Goal: Find specific page/section: Find specific page/section

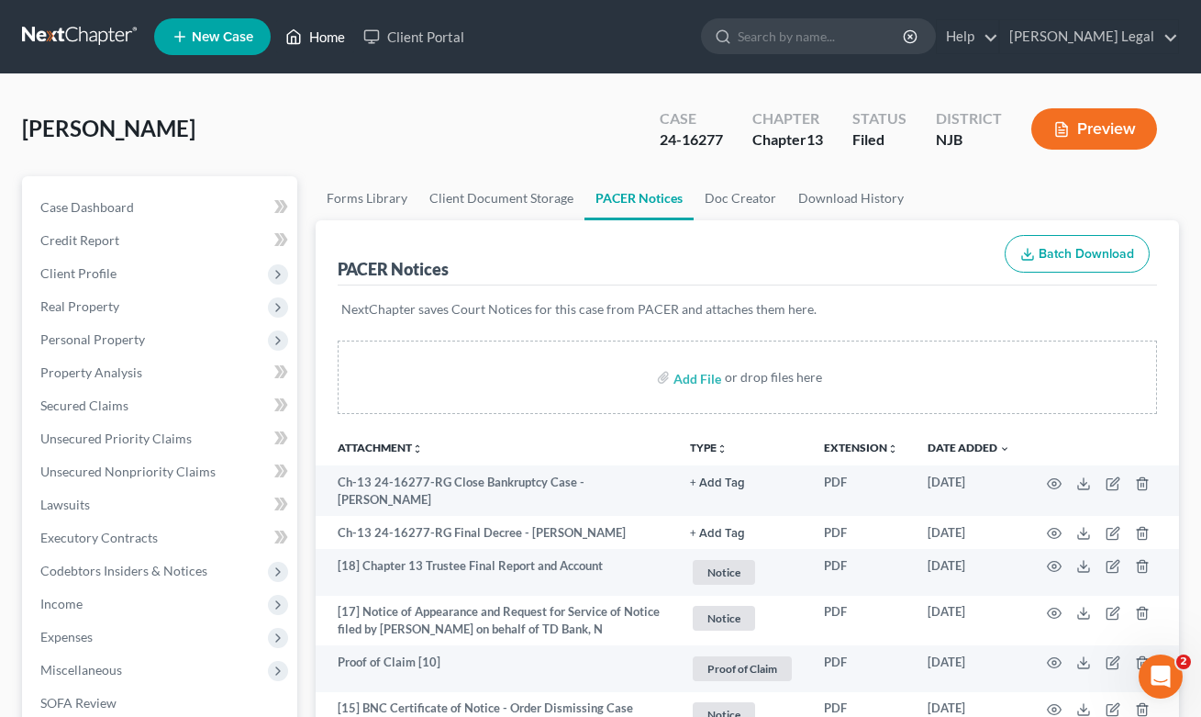
click at [354, 43] on link "Home" at bounding box center [315, 36] width 78 height 33
click at [331, 39] on link "Home" at bounding box center [315, 36] width 78 height 33
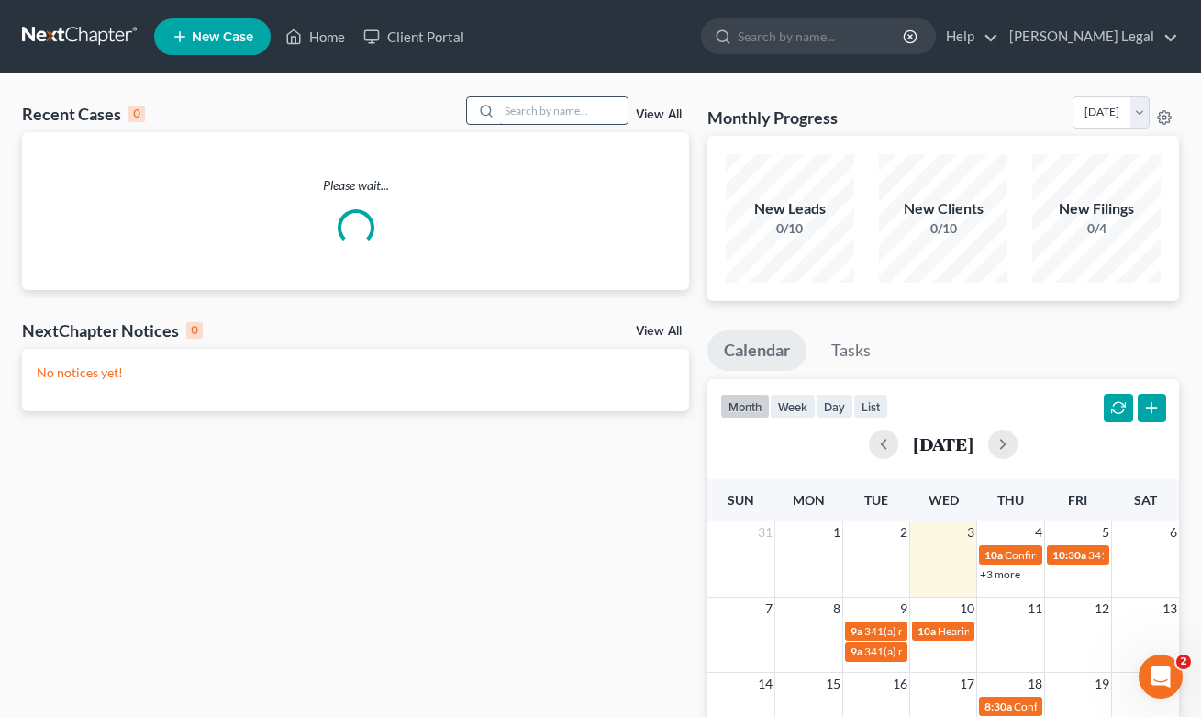
click at [563, 114] on input "search" at bounding box center [563, 110] width 128 height 27
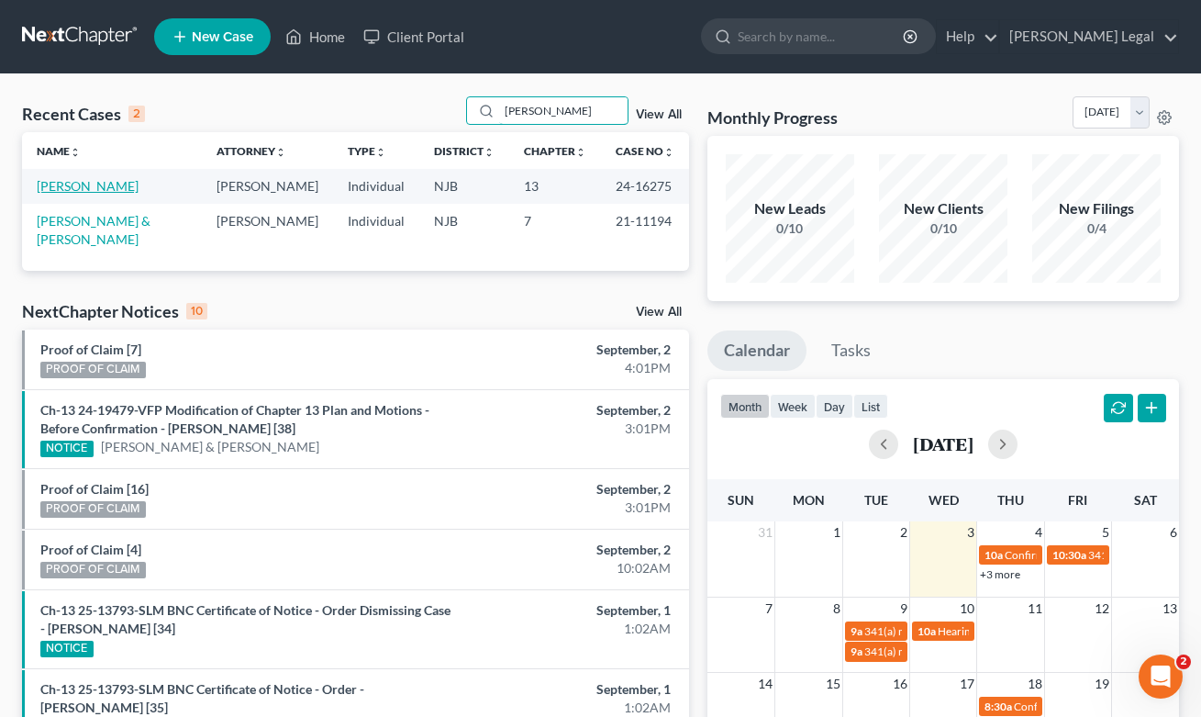
type input "[PERSON_NAME]"
click at [88, 192] on link "[PERSON_NAME]" at bounding box center [88, 186] width 102 height 16
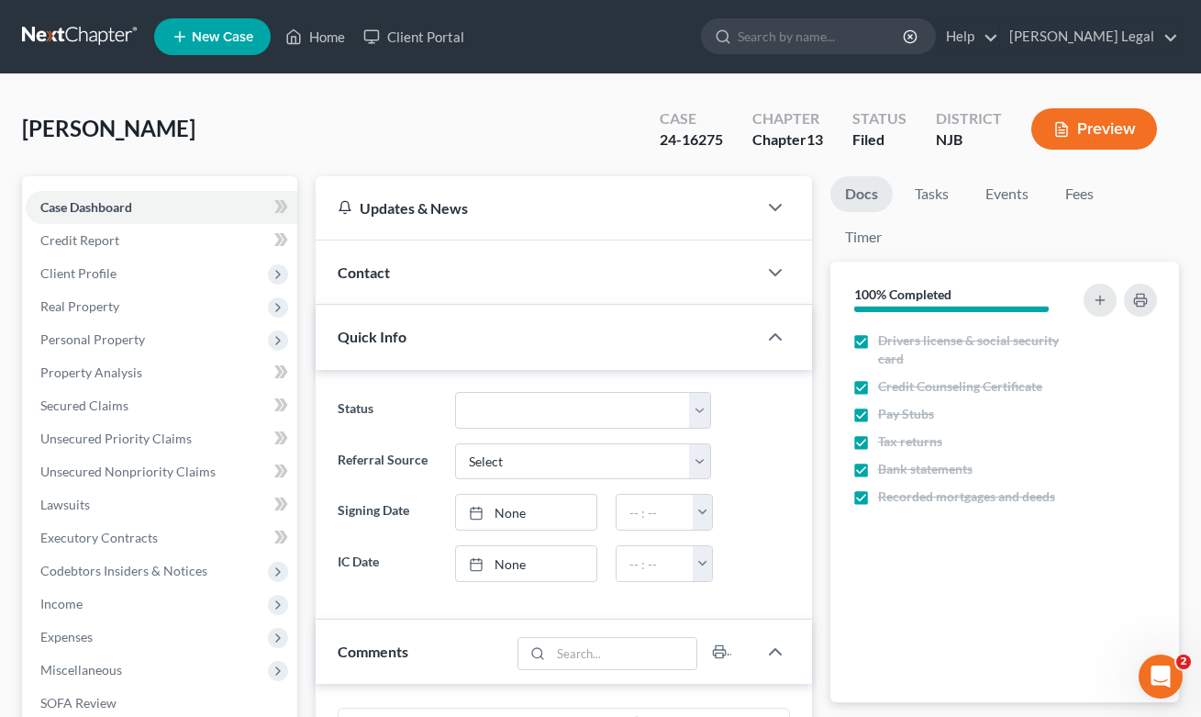
scroll to position [703, 0]
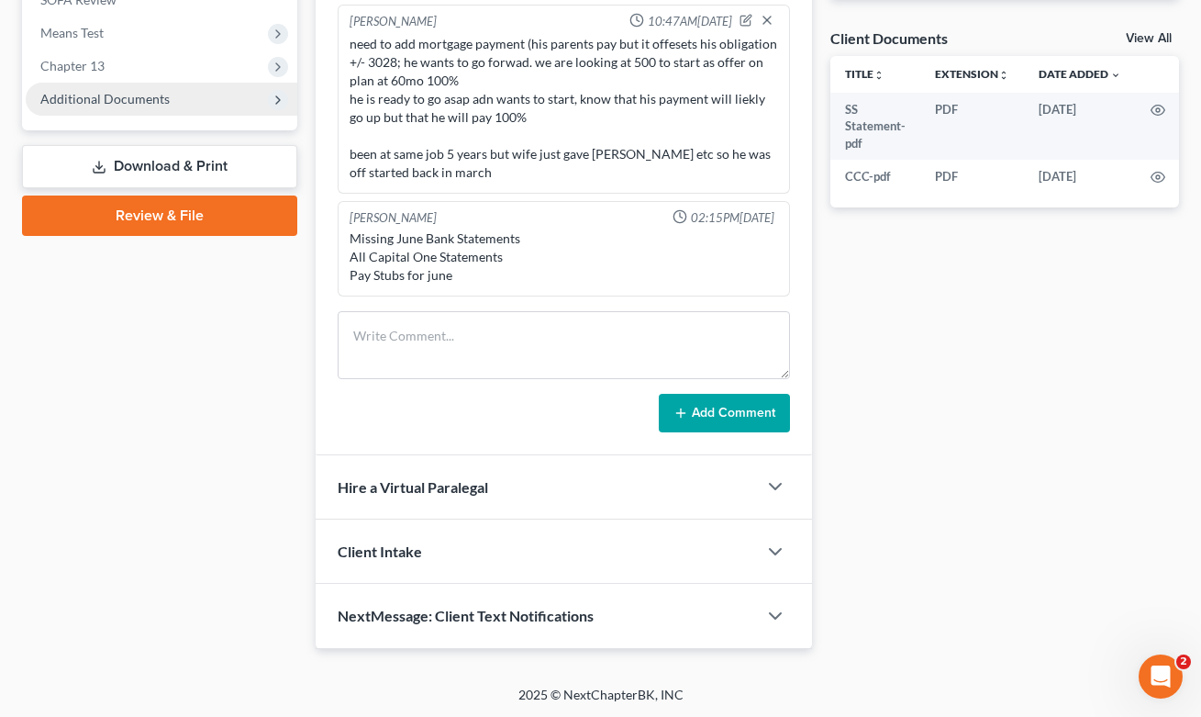
click at [133, 103] on span "Additional Documents" at bounding box center [104, 99] width 129 height 16
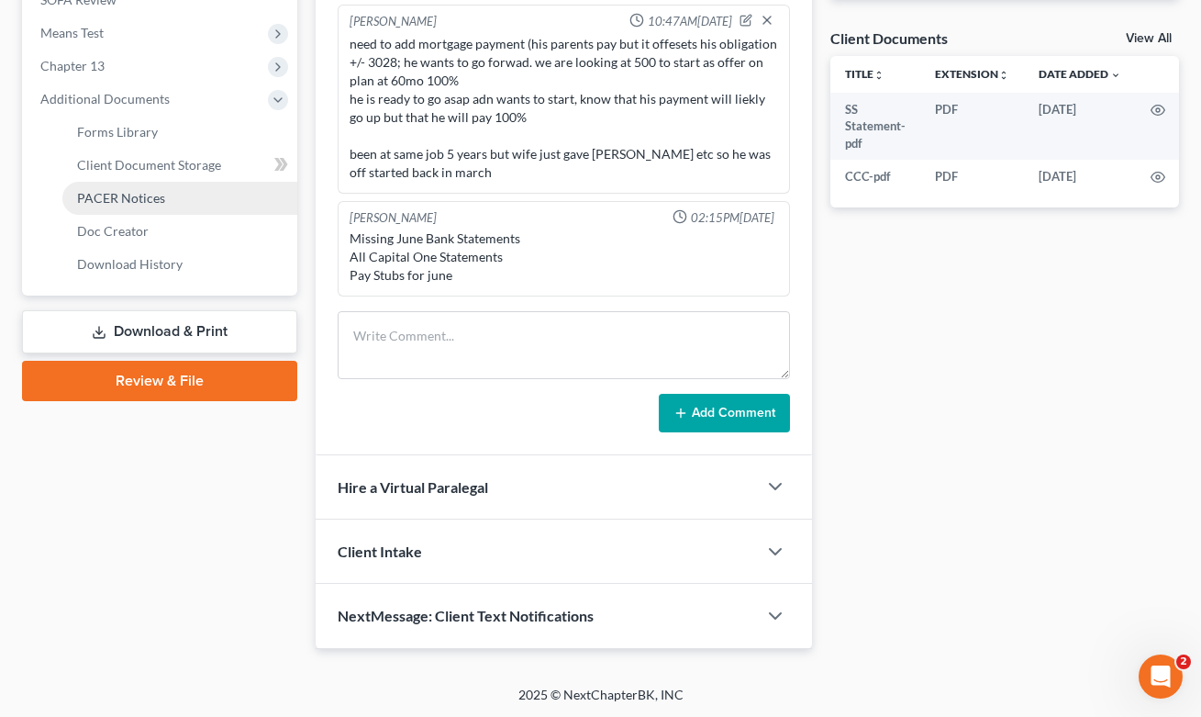
click at [163, 202] on link "PACER Notices" at bounding box center [179, 198] width 235 height 33
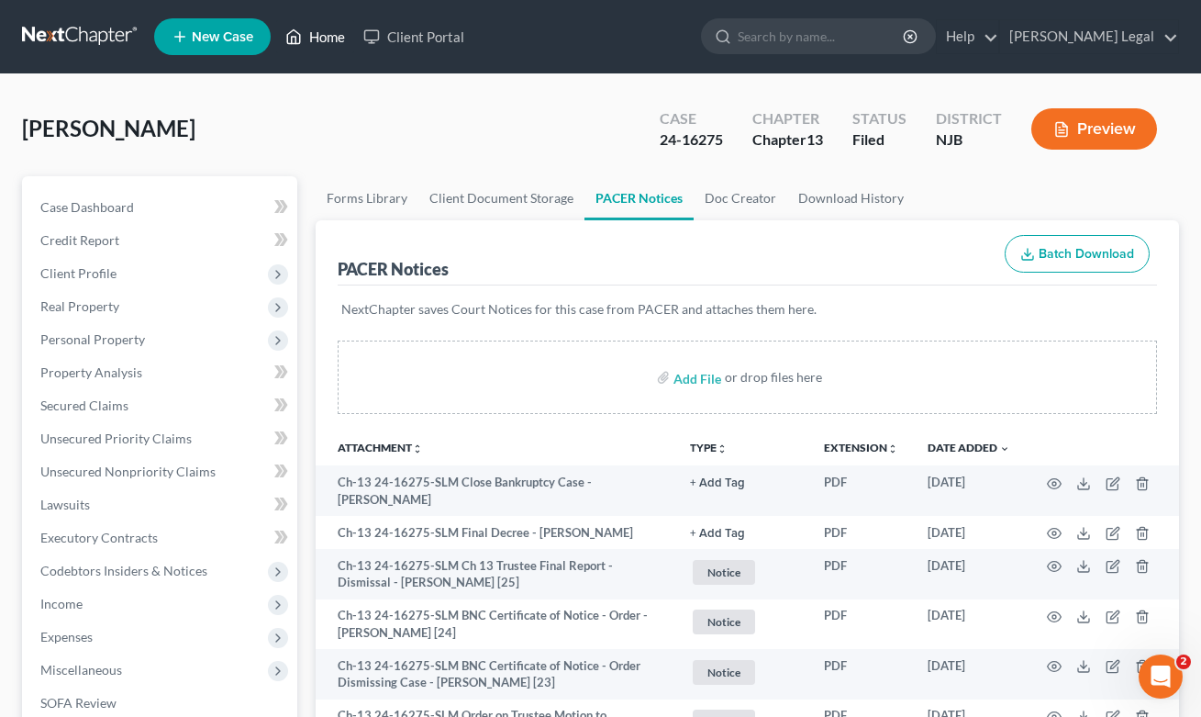
click at [327, 47] on link "Home" at bounding box center [315, 36] width 78 height 33
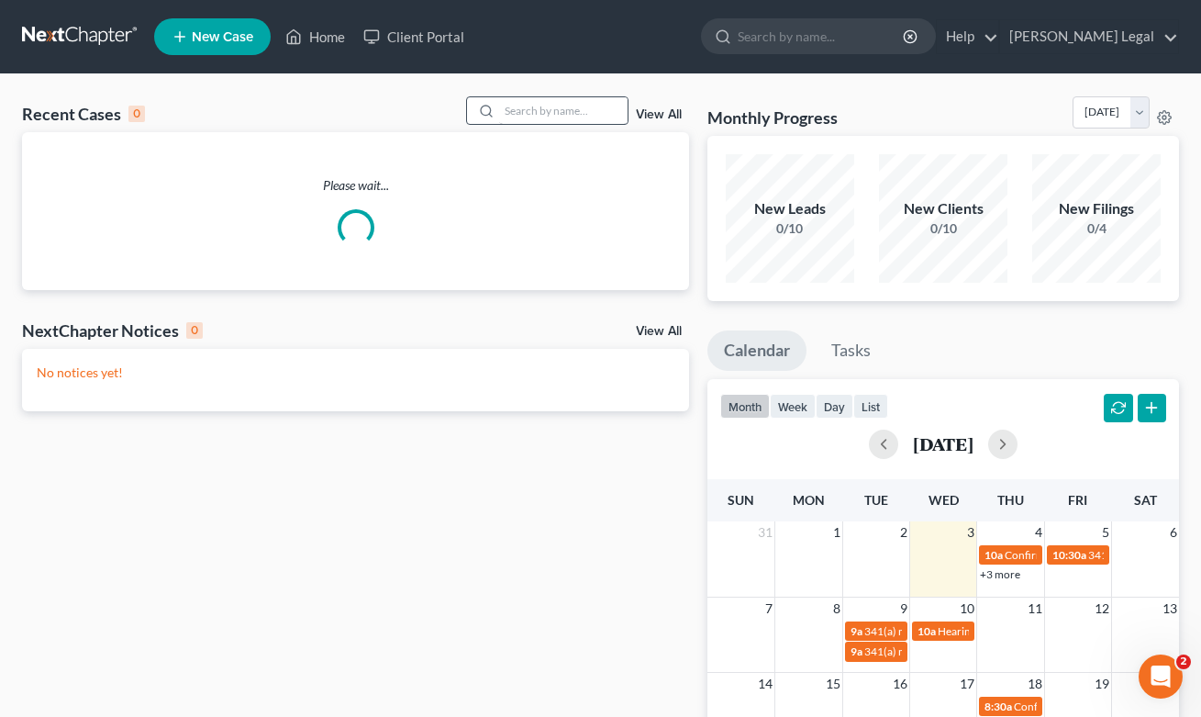
click at [560, 104] on div "Recent Cases 0 View All Please wait... NextChapter Notices 0 View All No notice…" at bounding box center [600, 550] width 1201 height 953
click at [558, 113] on input "search" at bounding box center [563, 110] width 128 height 27
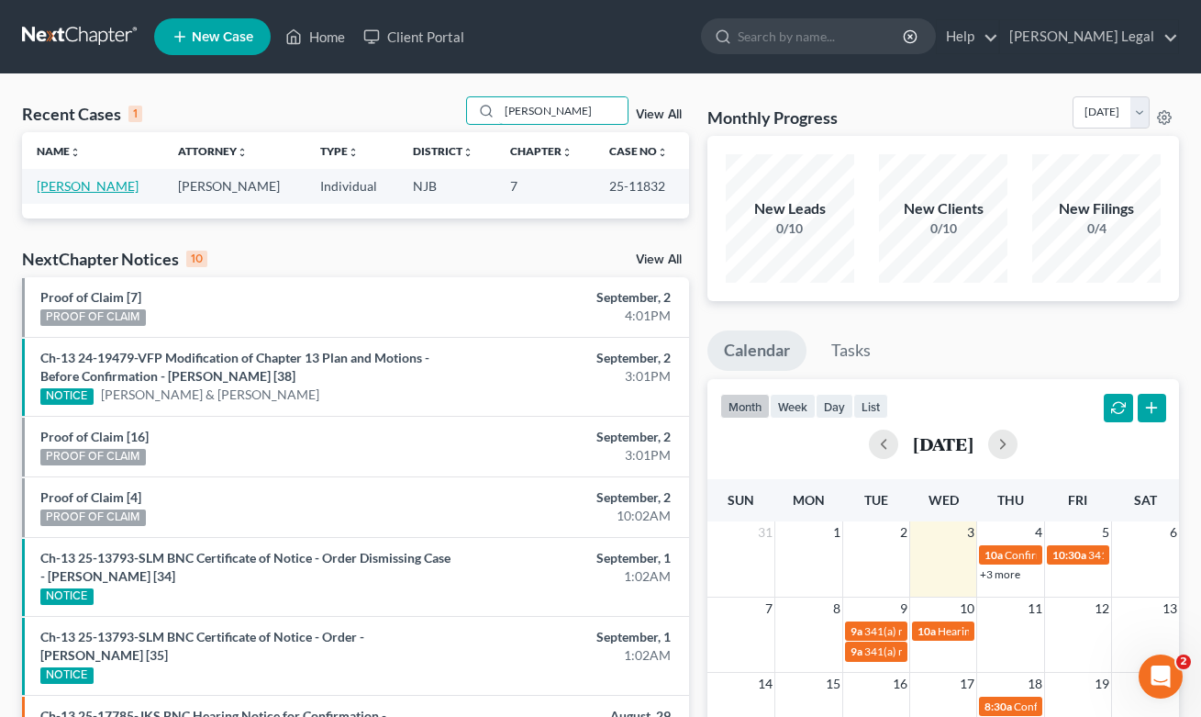
type input "[PERSON_NAME]"
click at [69, 189] on link "[PERSON_NAME]" at bounding box center [88, 186] width 102 height 16
select select "2"
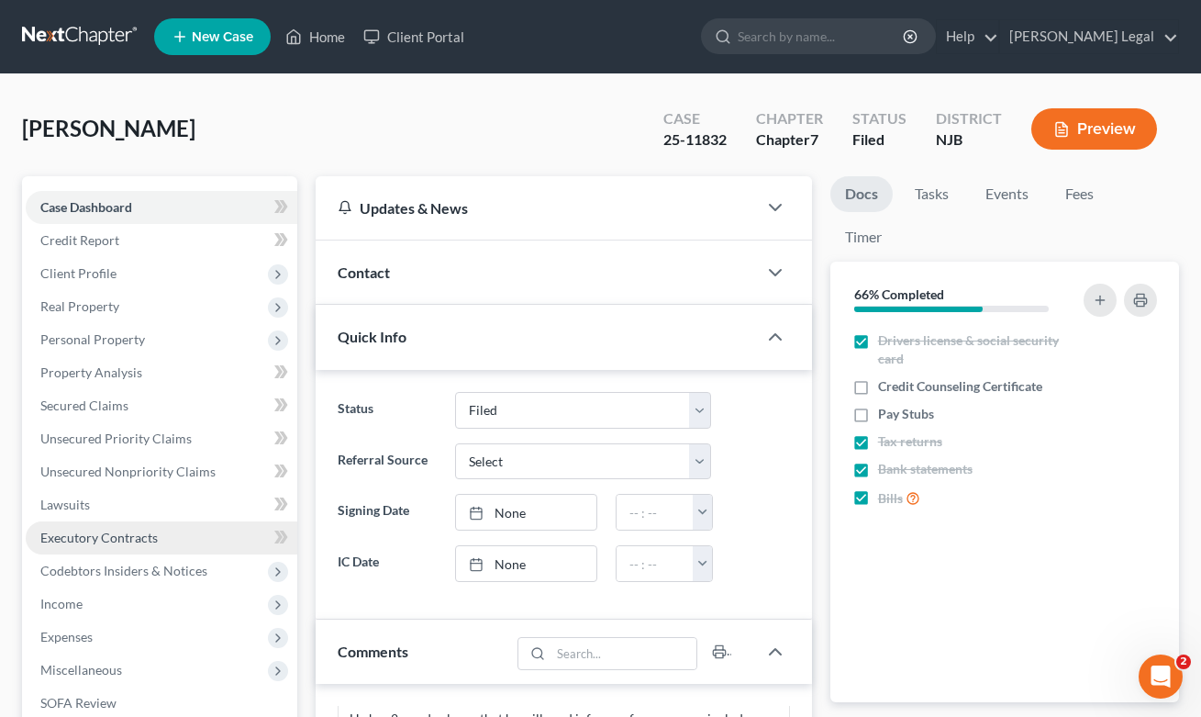
scroll to position [599, 0]
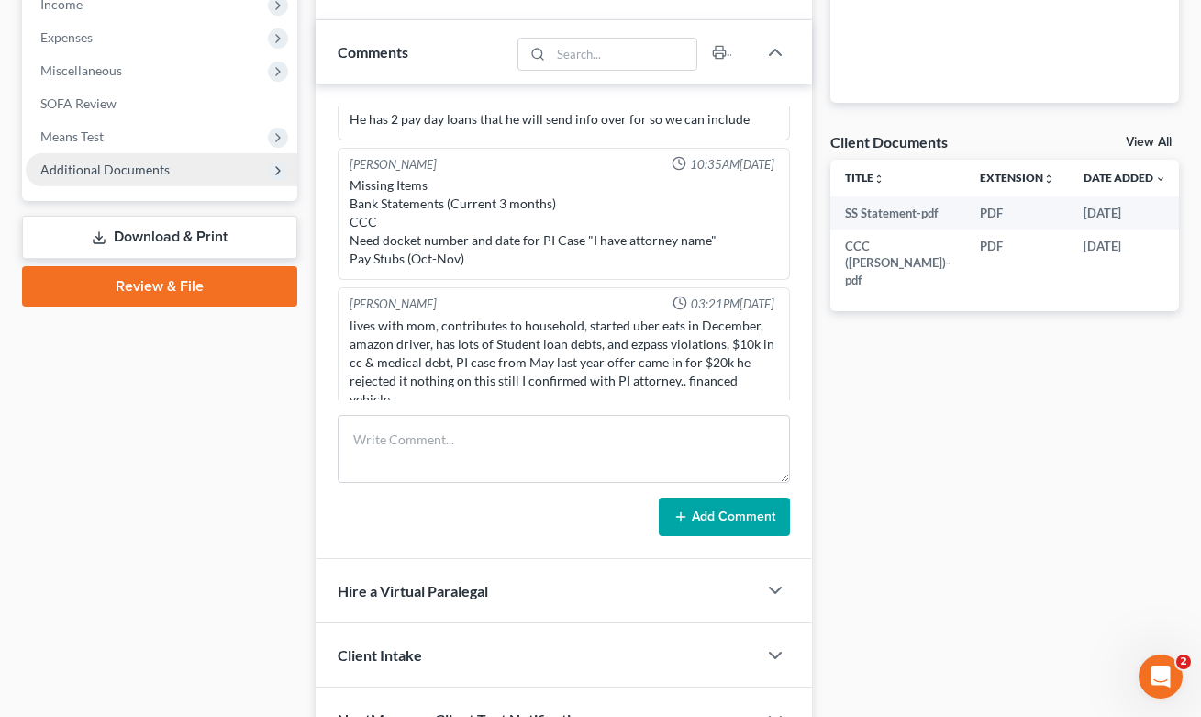
click at [117, 165] on span "Additional Documents" at bounding box center [104, 170] width 129 height 16
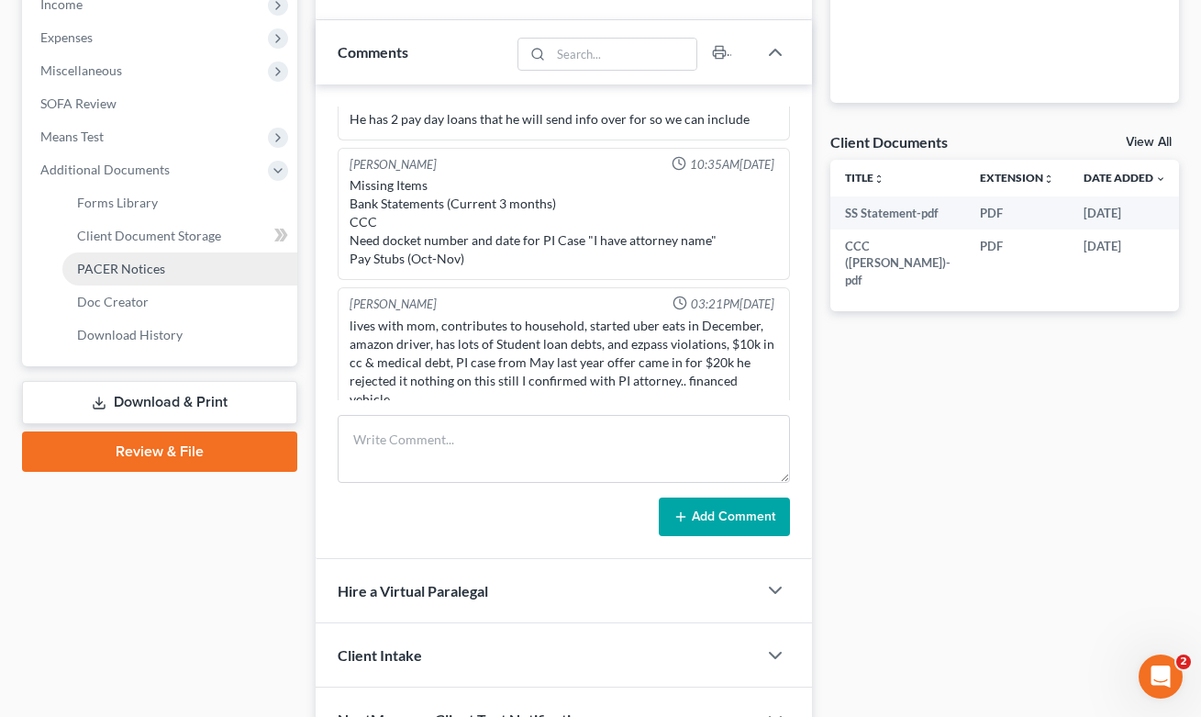
click at [148, 276] on link "PACER Notices" at bounding box center [179, 268] width 235 height 33
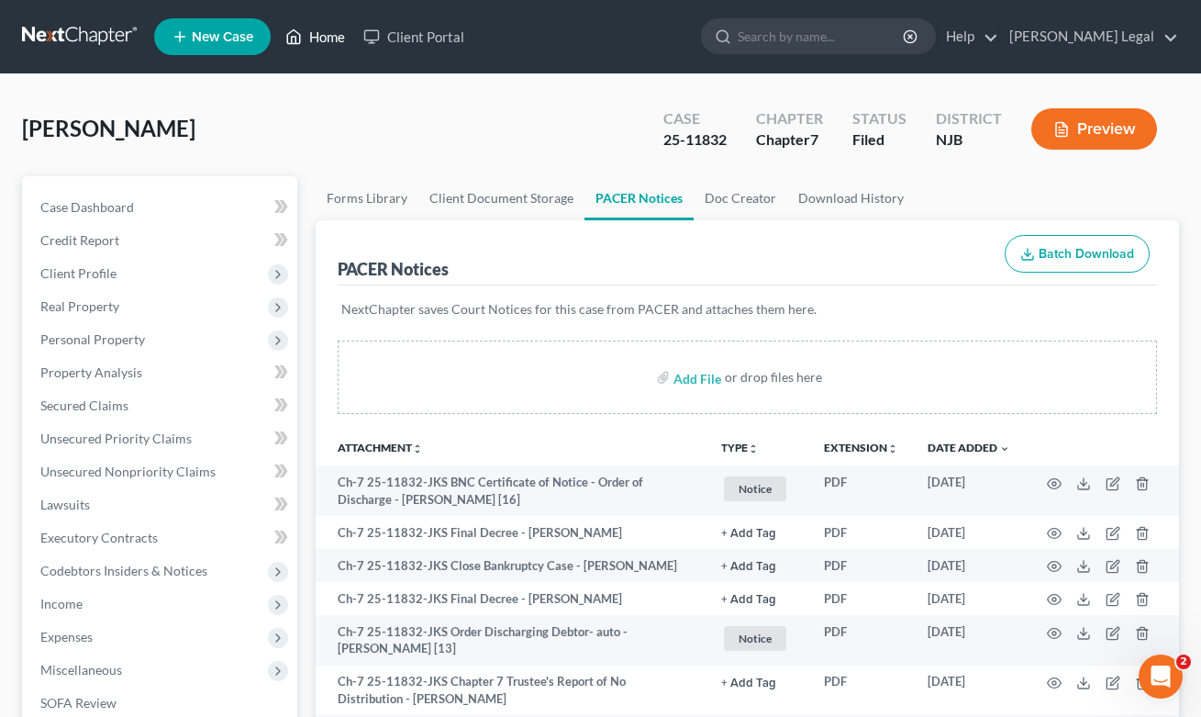
click at [322, 39] on link "Home" at bounding box center [315, 36] width 78 height 33
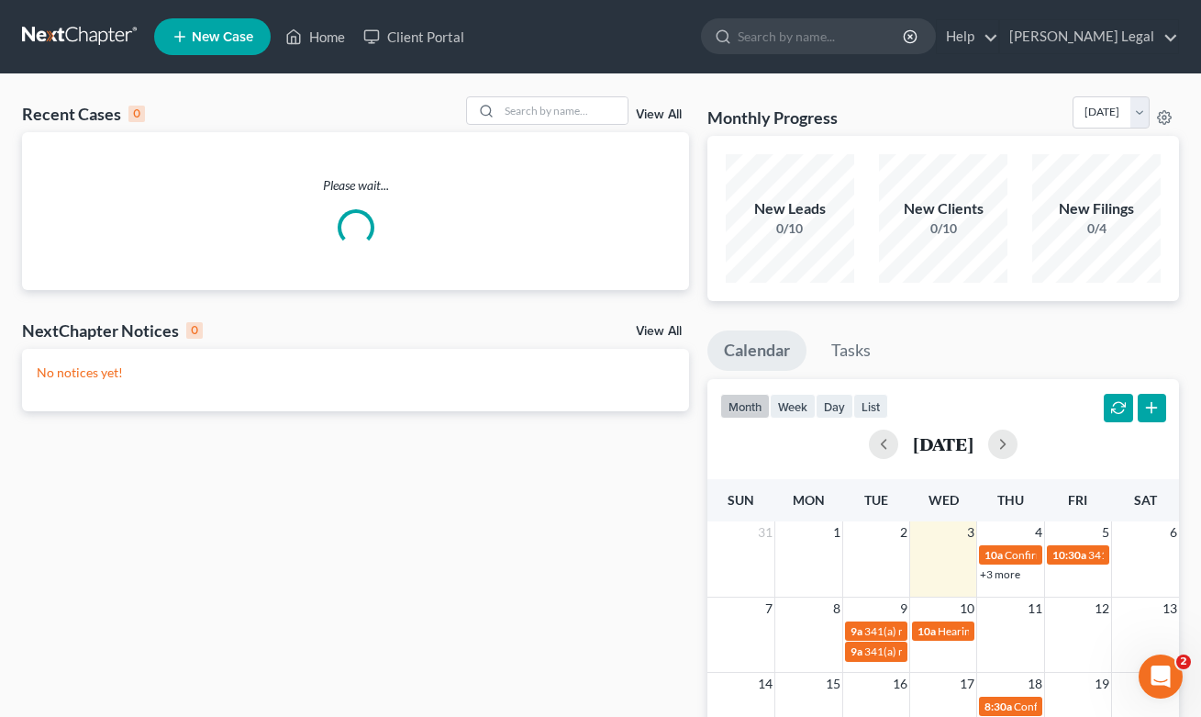
click at [521, 95] on div "Recent Cases 0 View All Please wait... NextChapter Notices 0 View All No notice…" at bounding box center [600, 550] width 1201 height 953
click at [523, 107] on input "search" at bounding box center [563, 110] width 128 height 27
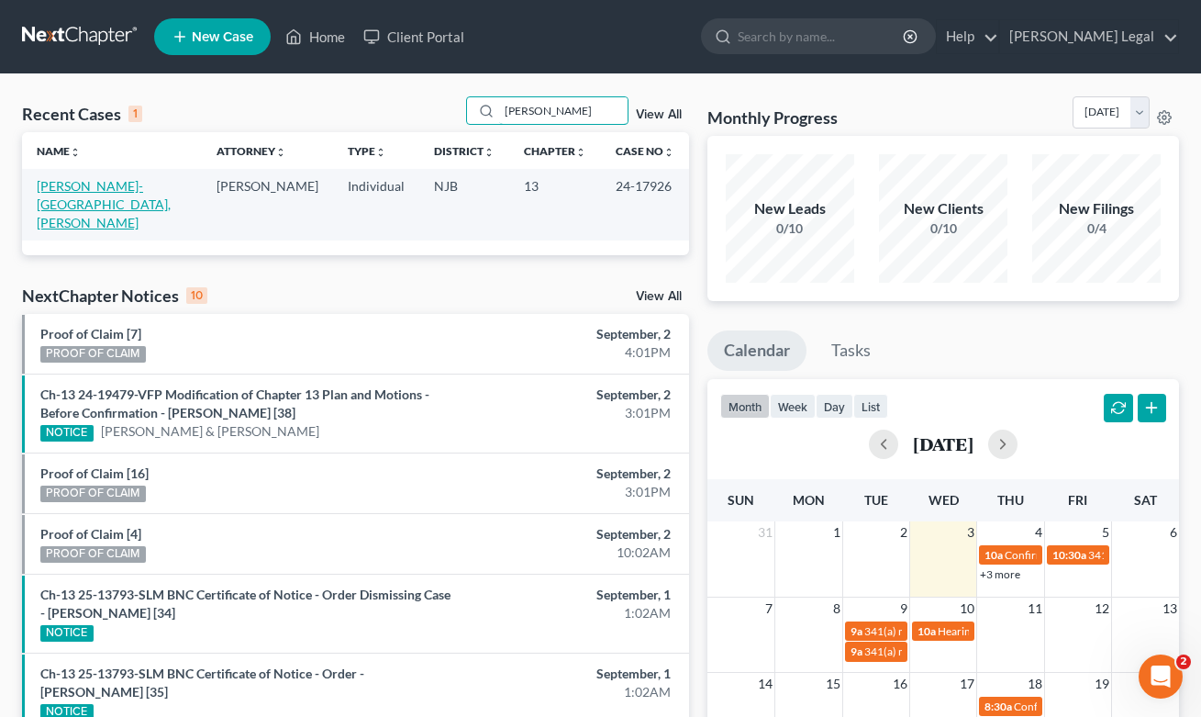
type input "[PERSON_NAME]"
click at [65, 181] on link "[PERSON_NAME]-[GEOGRAPHIC_DATA], [PERSON_NAME]" at bounding box center [104, 204] width 134 height 52
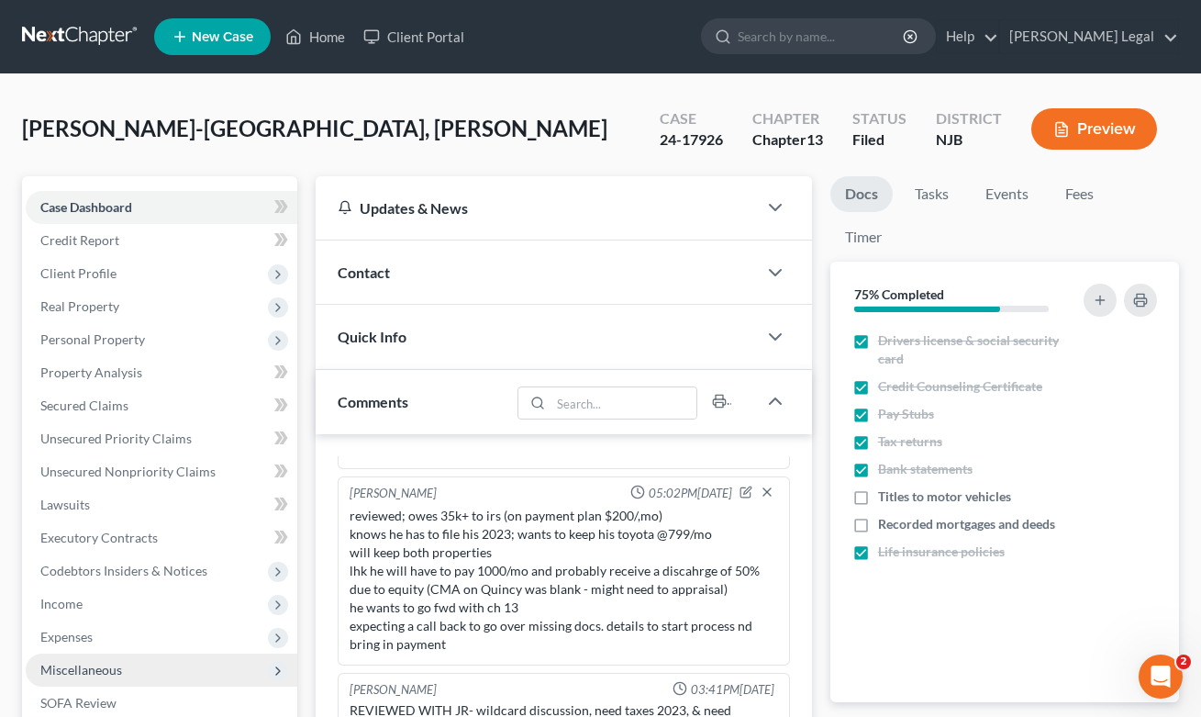
scroll to position [452, 0]
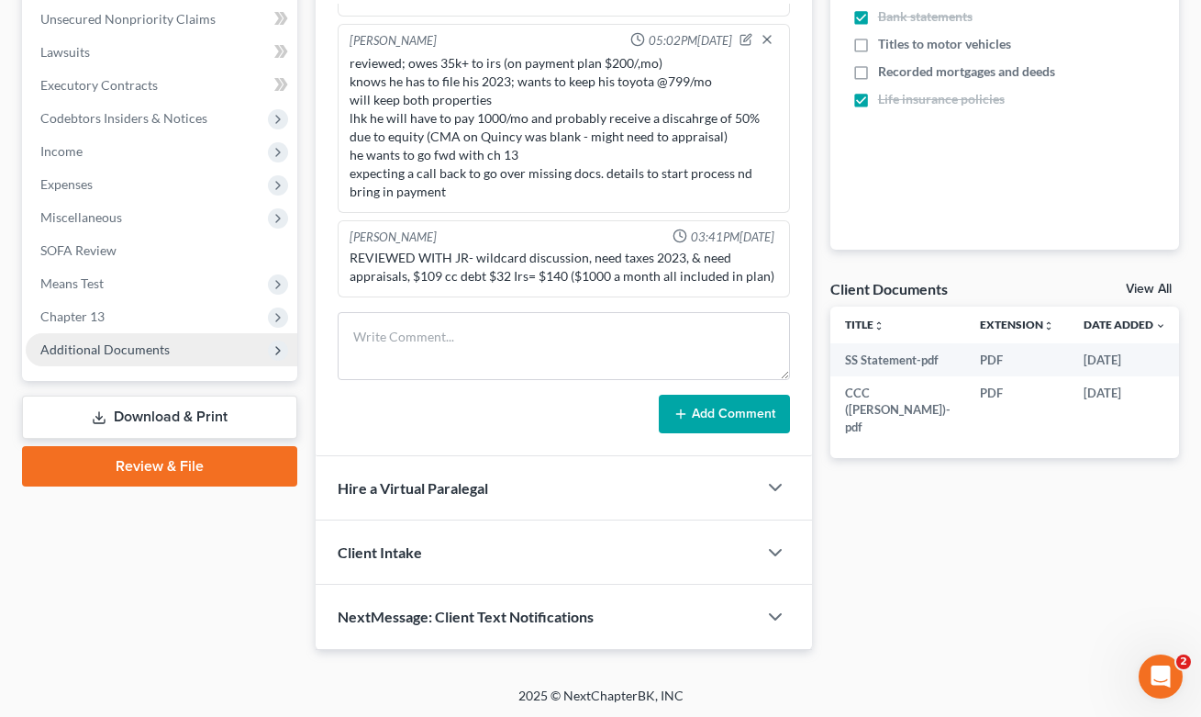
click at [148, 356] on span "Additional Documents" at bounding box center [104, 349] width 129 height 16
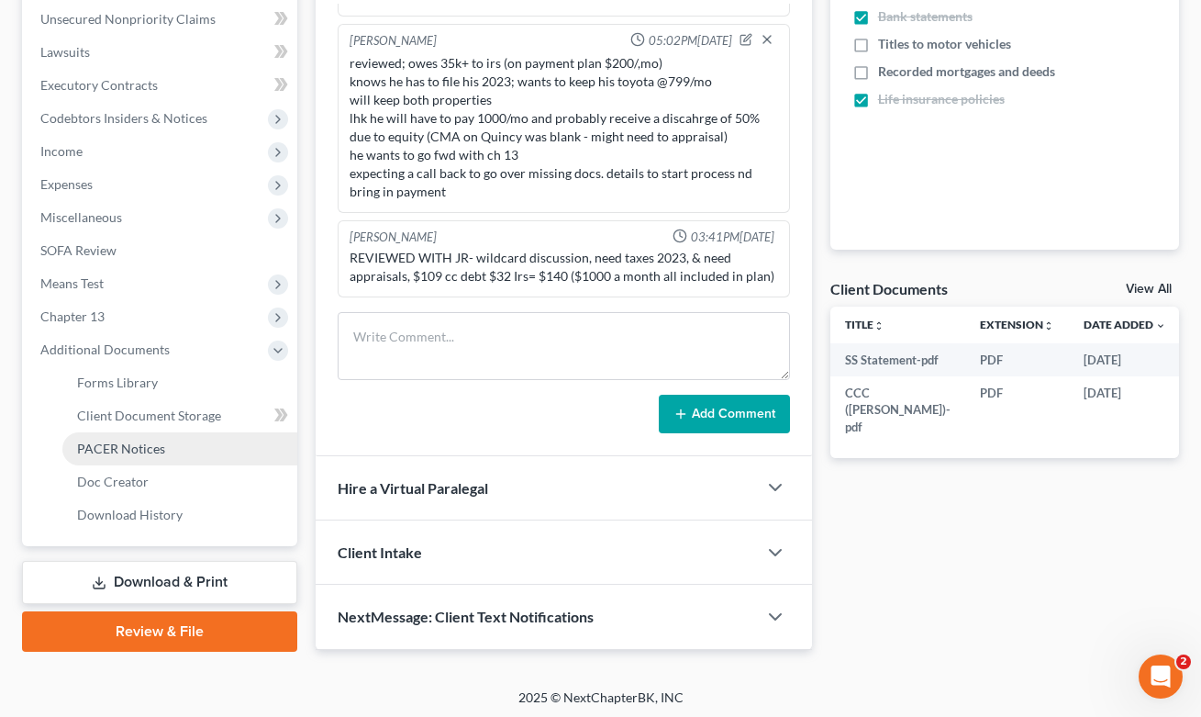
click at [150, 448] on span "PACER Notices" at bounding box center [121, 449] width 88 height 16
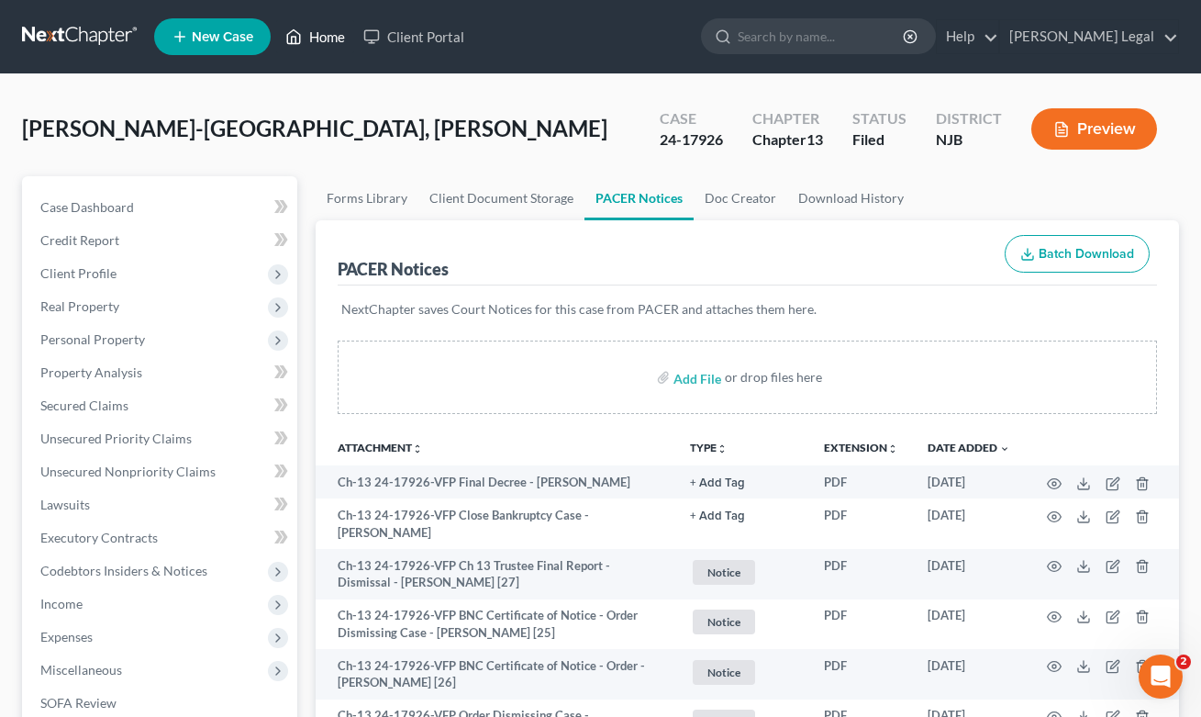
click at [320, 34] on link "Home" at bounding box center [315, 36] width 78 height 33
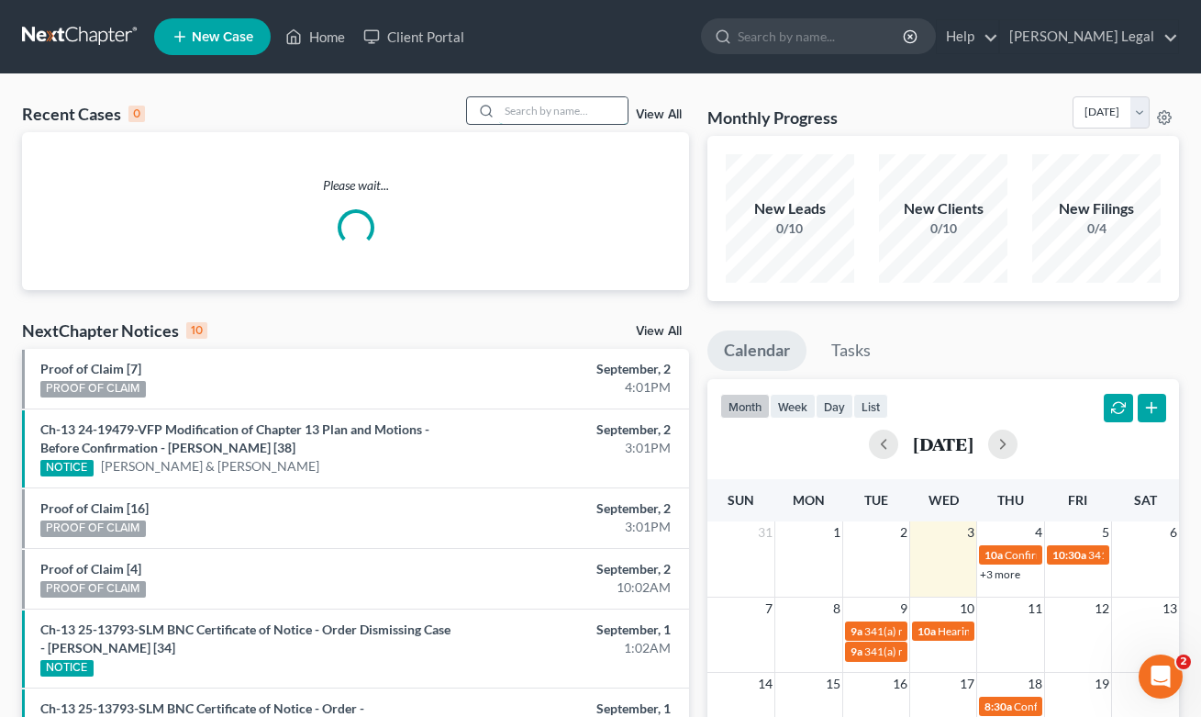
click at [511, 118] on input "search" at bounding box center [563, 110] width 128 height 27
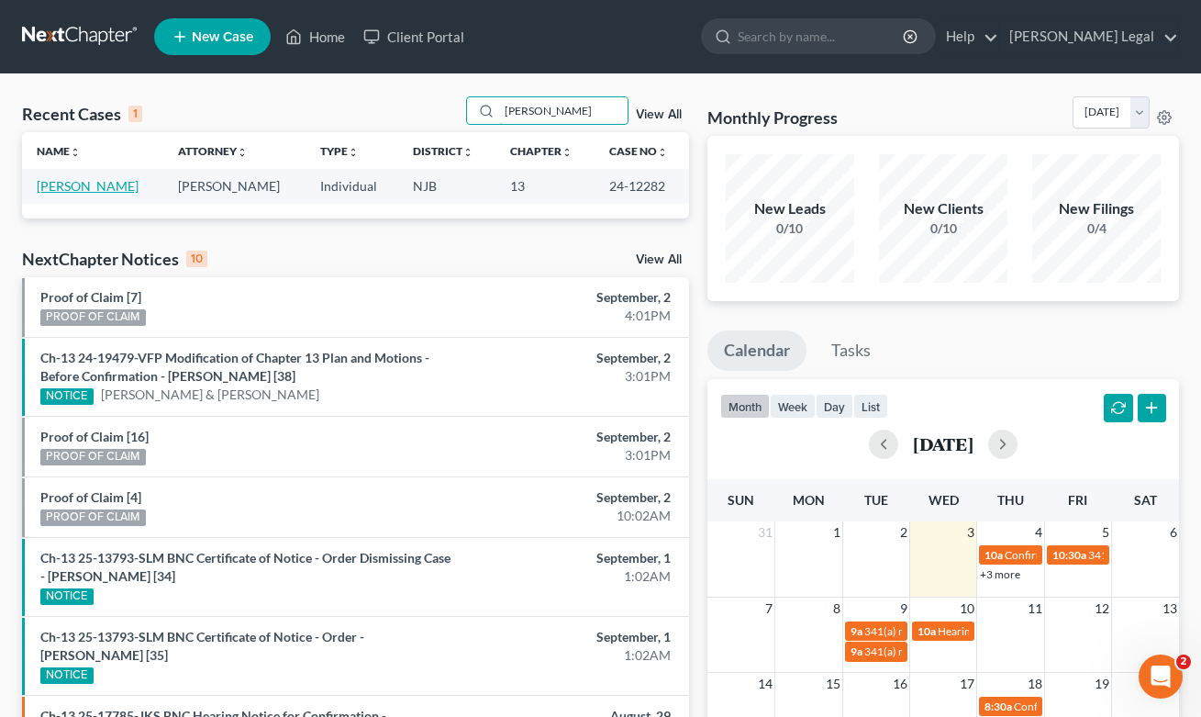
type input "[PERSON_NAME]"
click at [97, 190] on link "[PERSON_NAME]" at bounding box center [88, 186] width 102 height 16
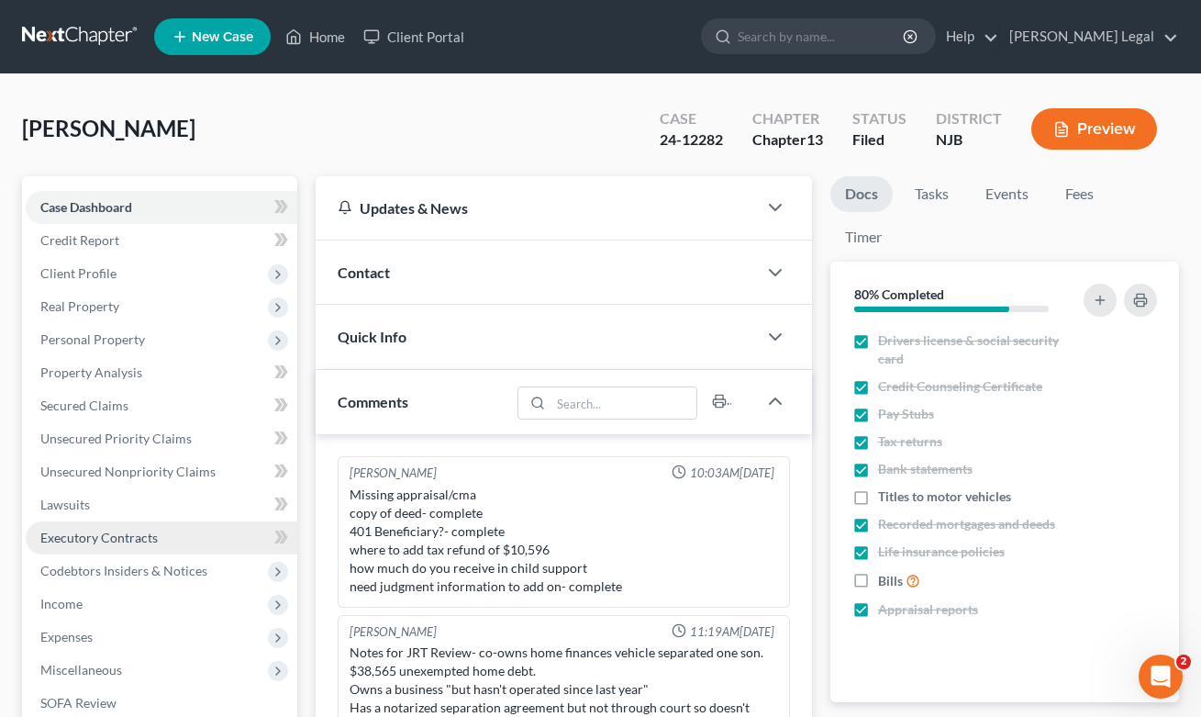
scroll to position [366, 0]
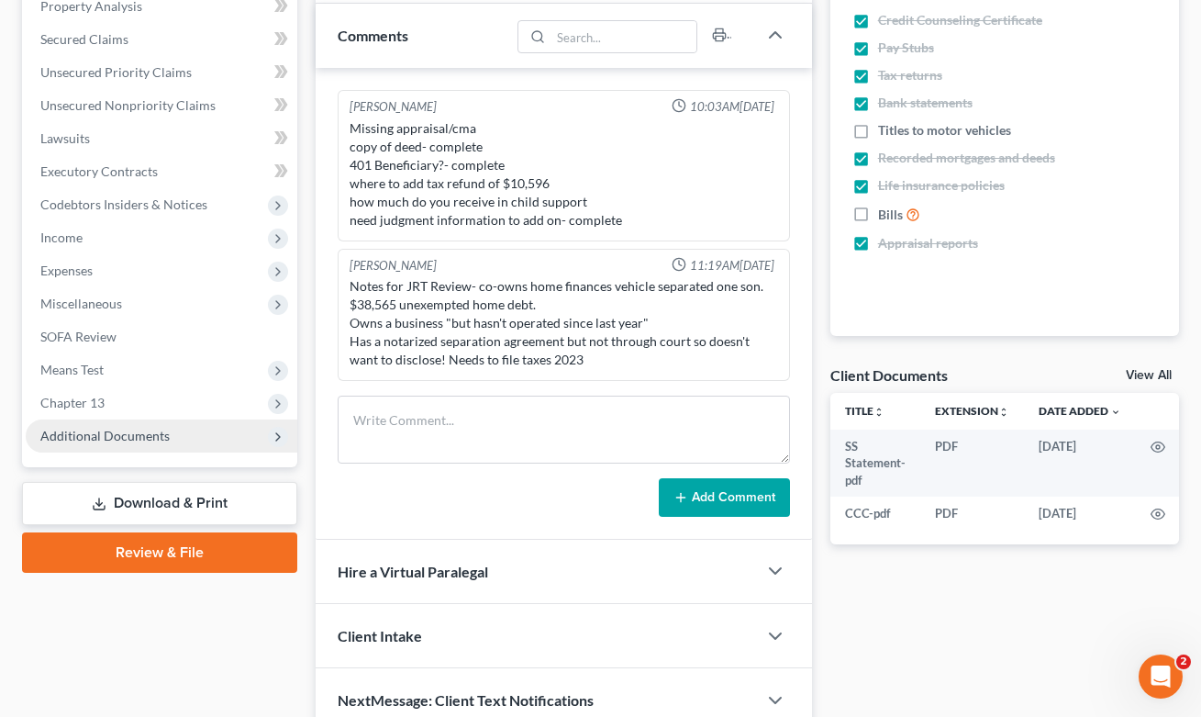
click at [117, 431] on span "Additional Documents" at bounding box center [104, 436] width 129 height 16
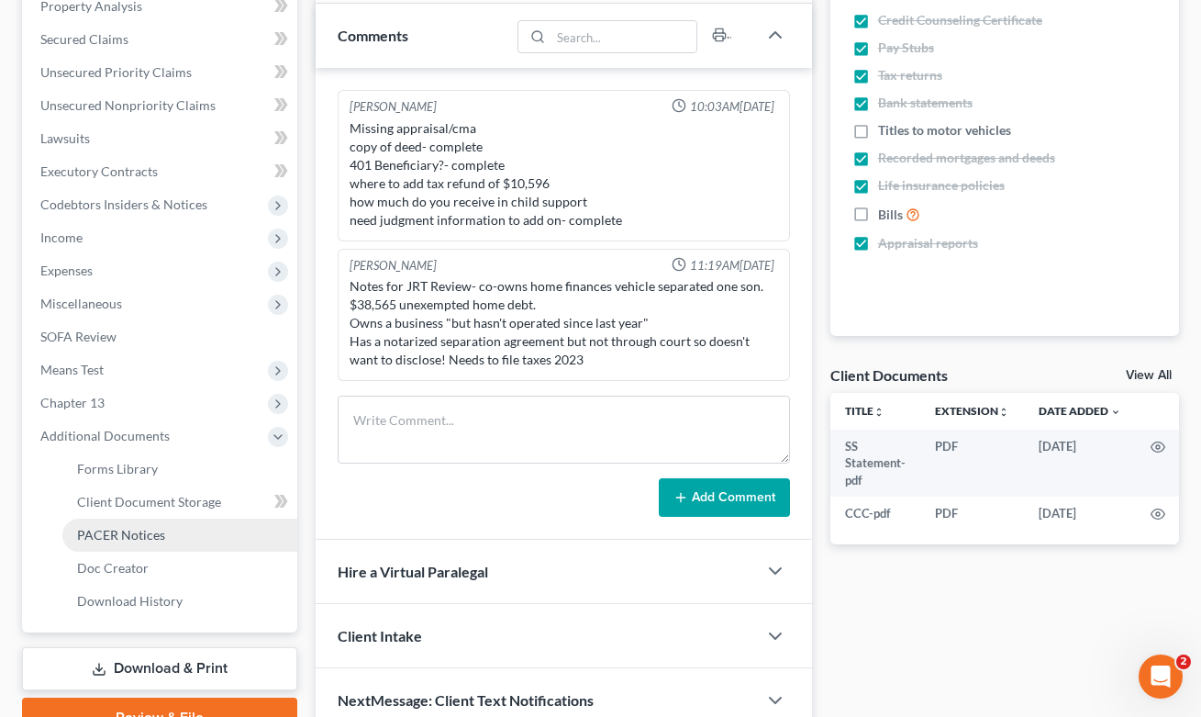
click at [132, 537] on span "PACER Notices" at bounding box center [121, 535] width 88 height 16
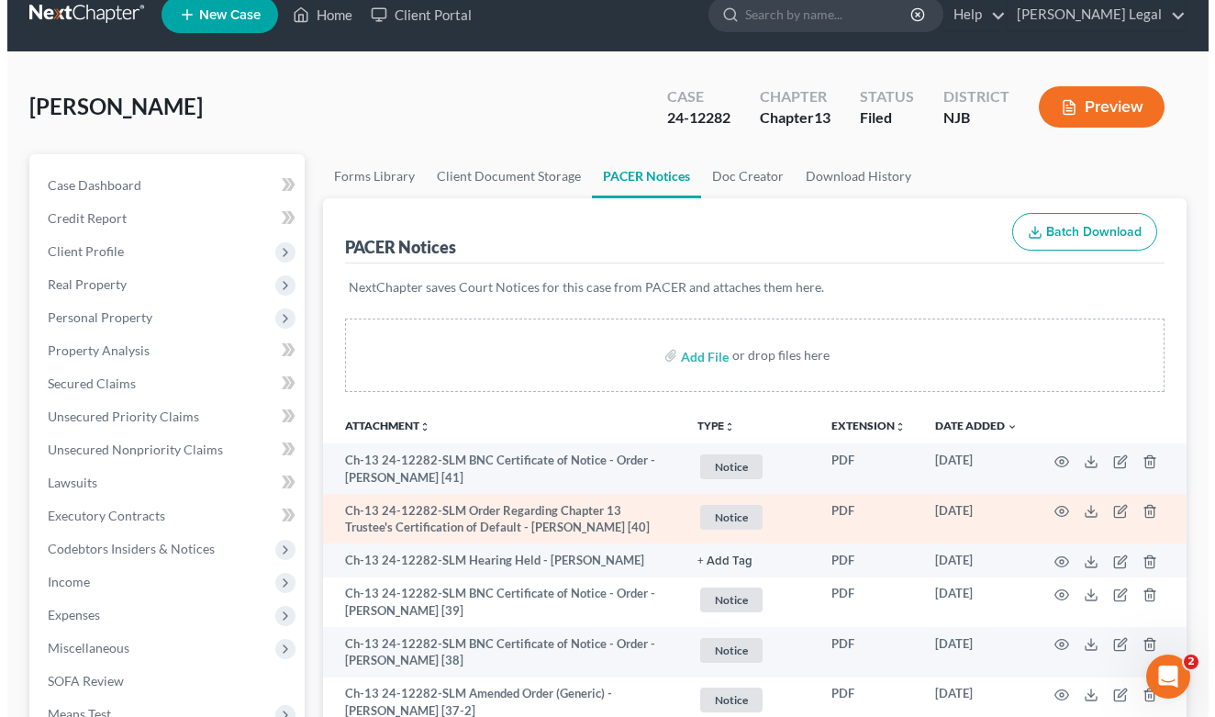
scroll to position [30, 0]
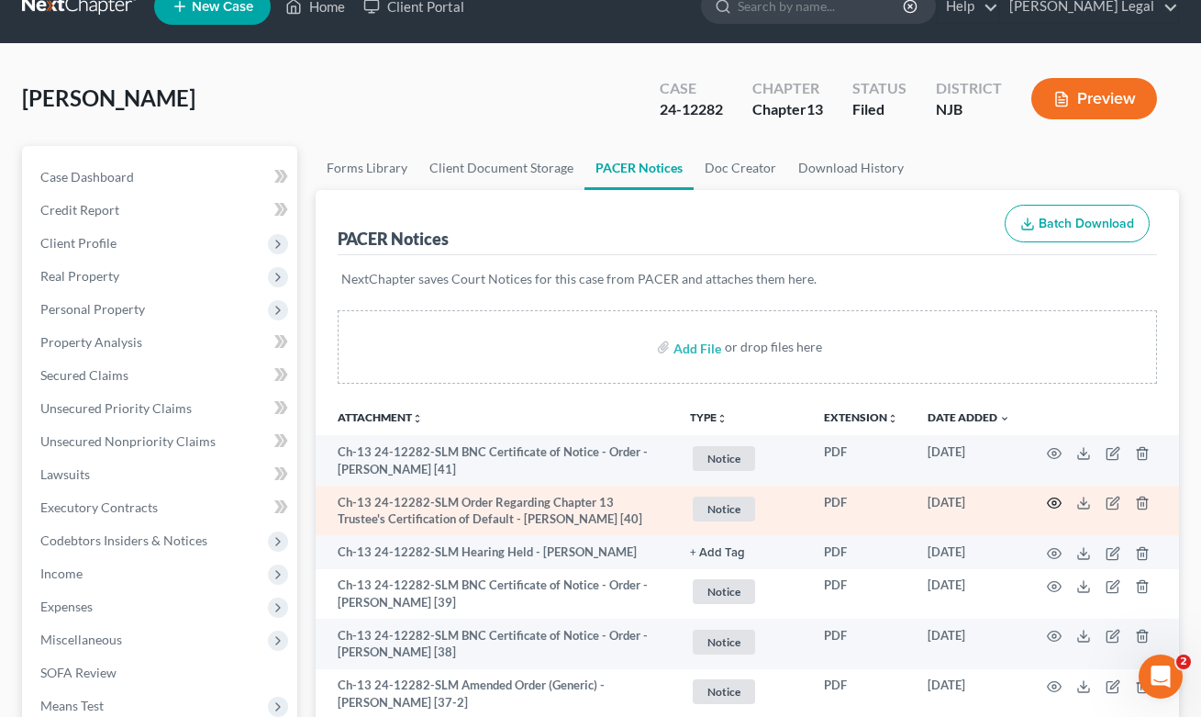
click at [1055, 504] on circle "button" at bounding box center [1055, 503] width 4 height 4
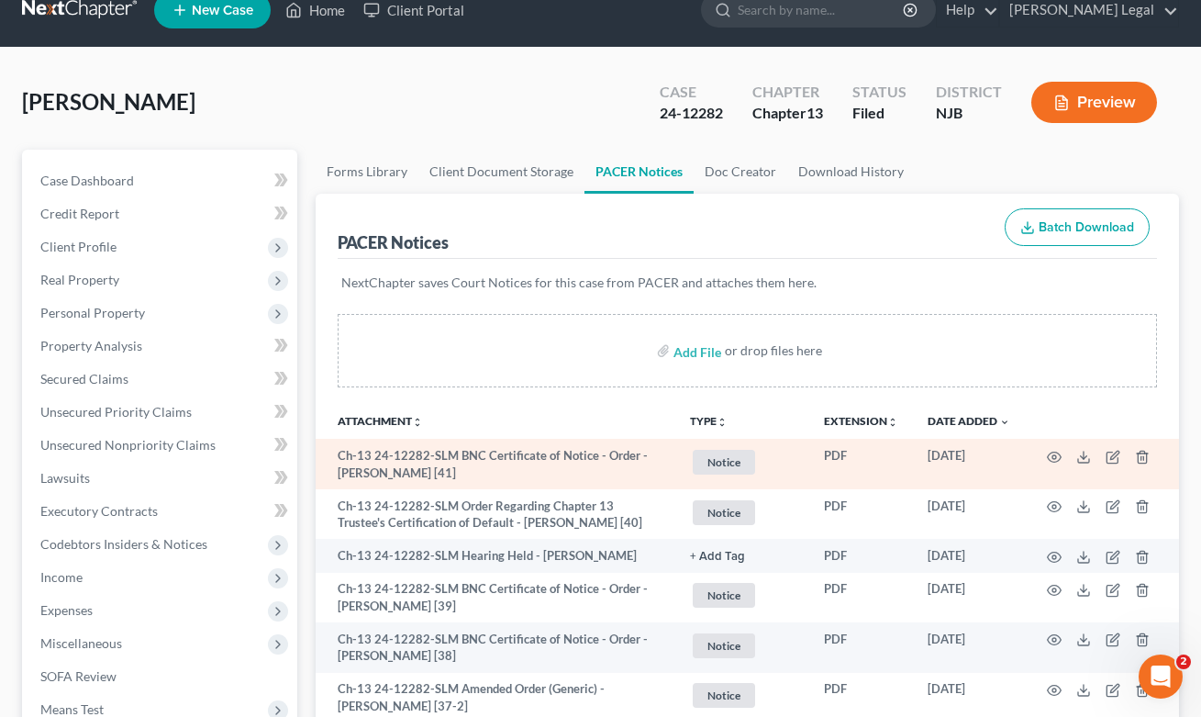
scroll to position [0, 0]
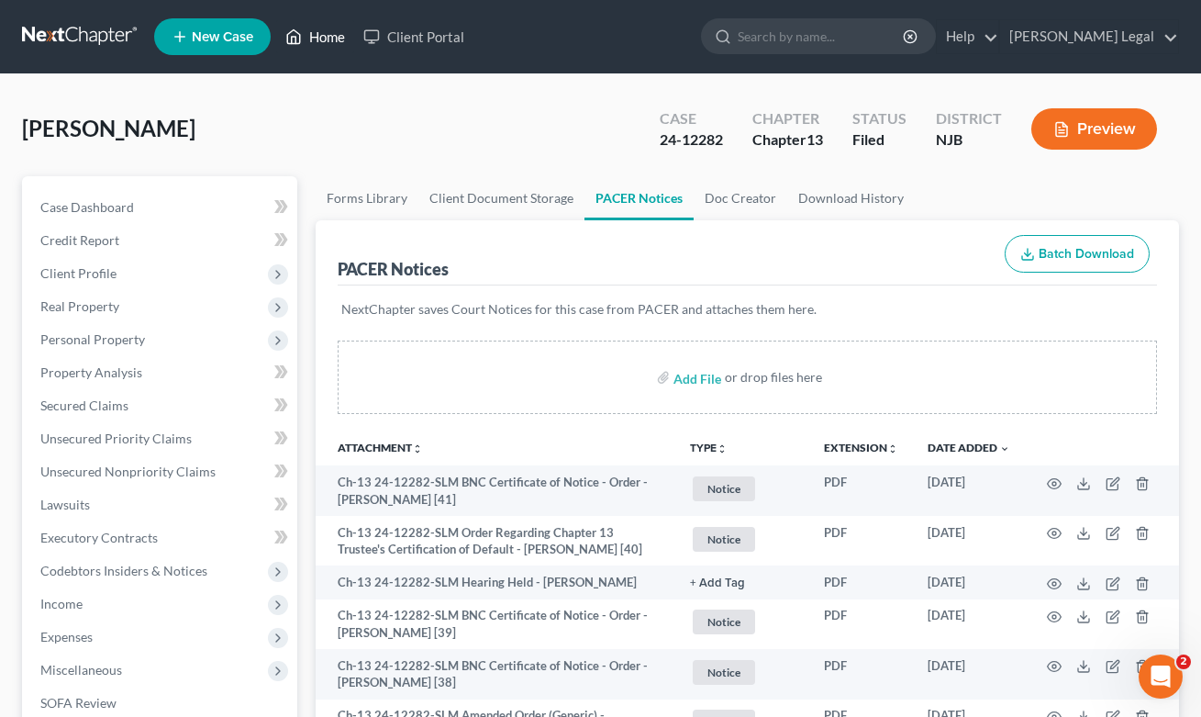
click at [309, 34] on link "Home" at bounding box center [315, 36] width 78 height 33
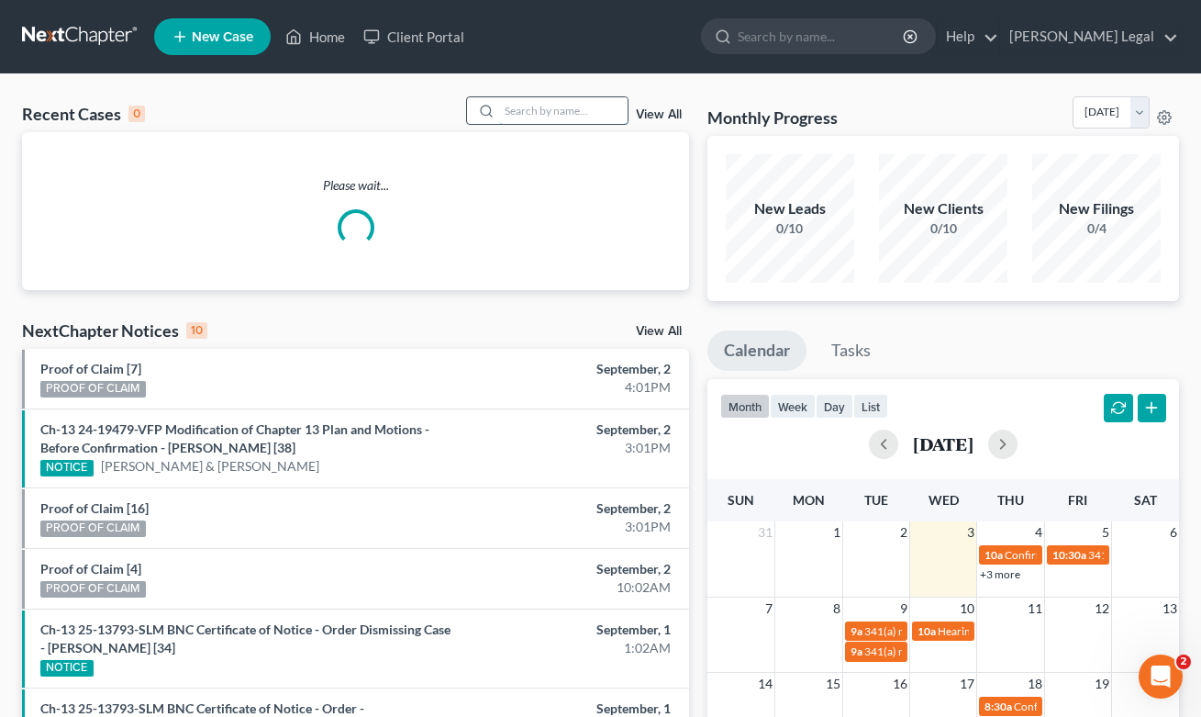
click at [517, 115] on input "search" at bounding box center [563, 110] width 128 height 27
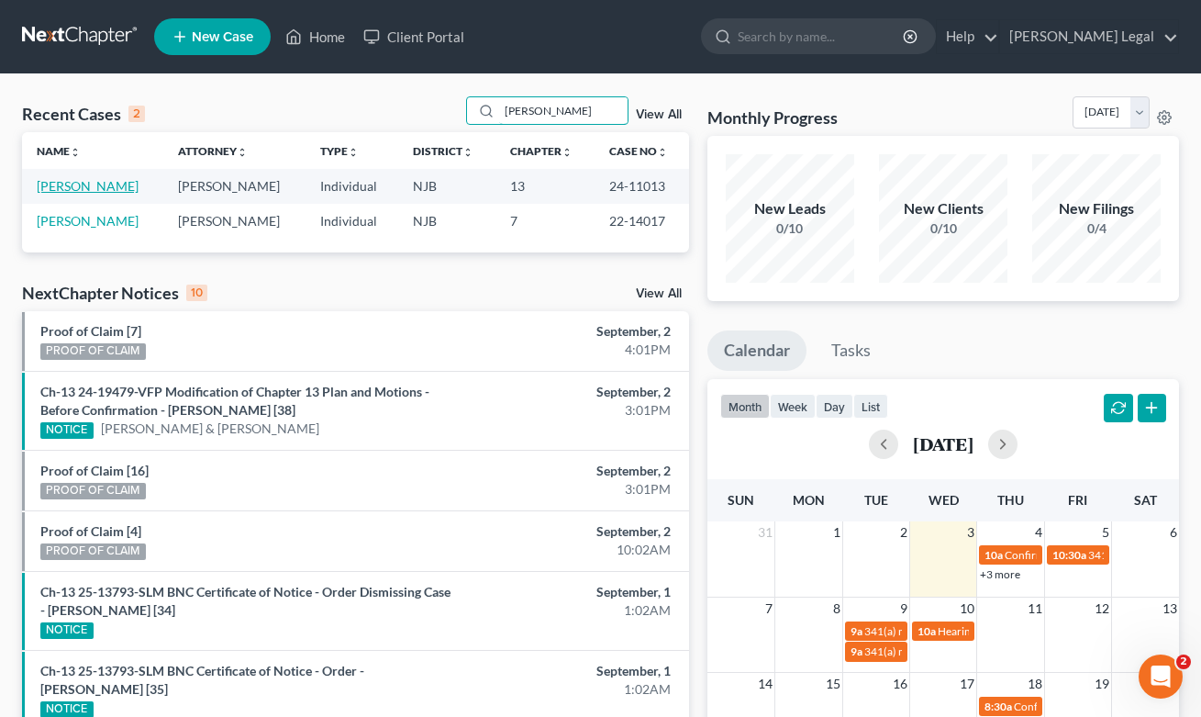
type input "[PERSON_NAME]"
click at [104, 186] on link "[PERSON_NAME]" at bounding box center [88, 186] width 102 height 16
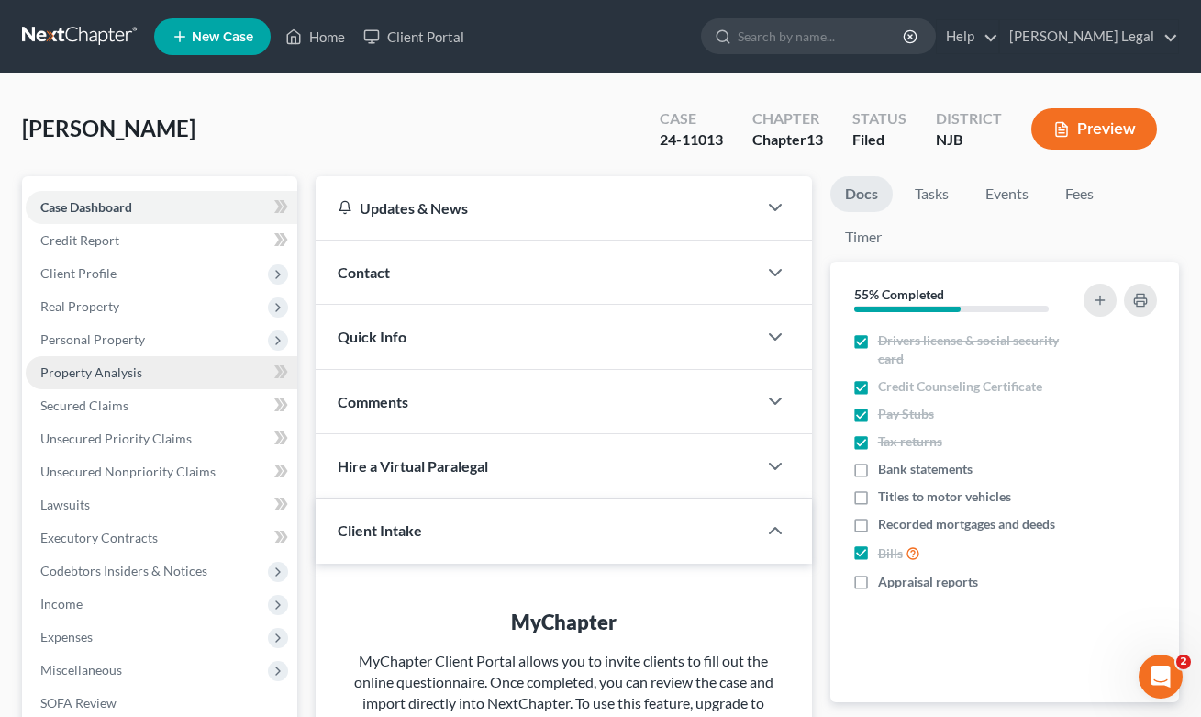
scroll to position [292, 0]
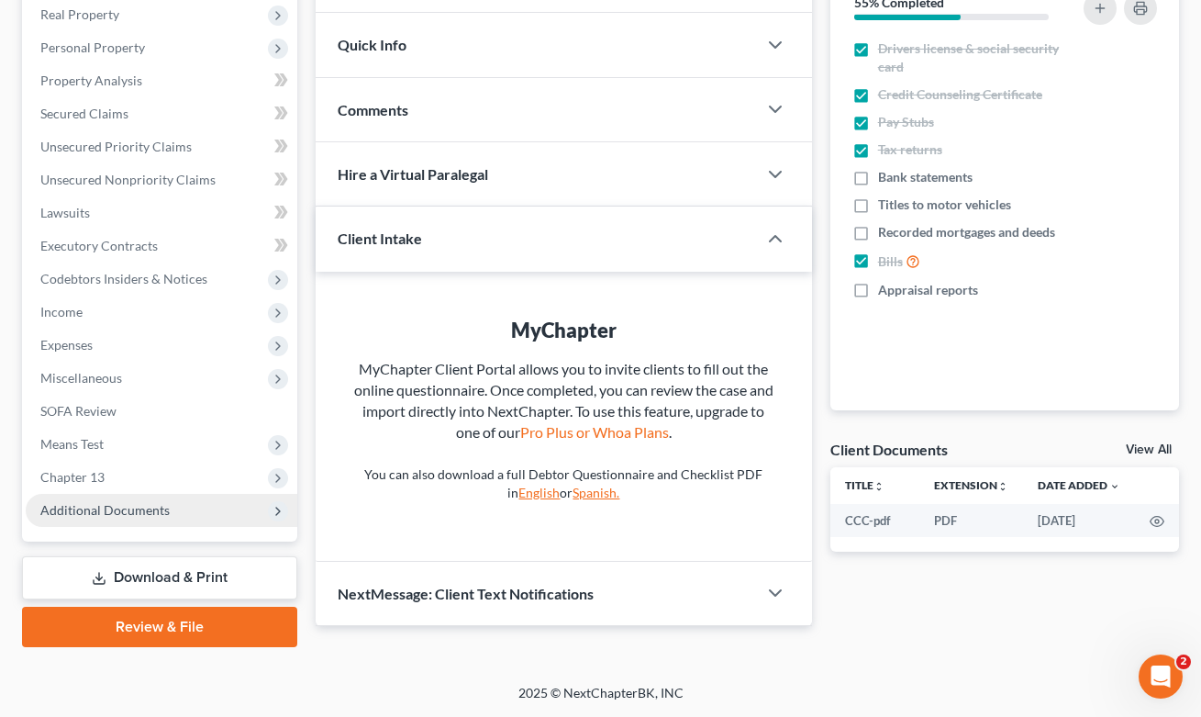
click at [122, 514] on span "Additional Documents" at bounding box center [104, 510] width 129 height 16
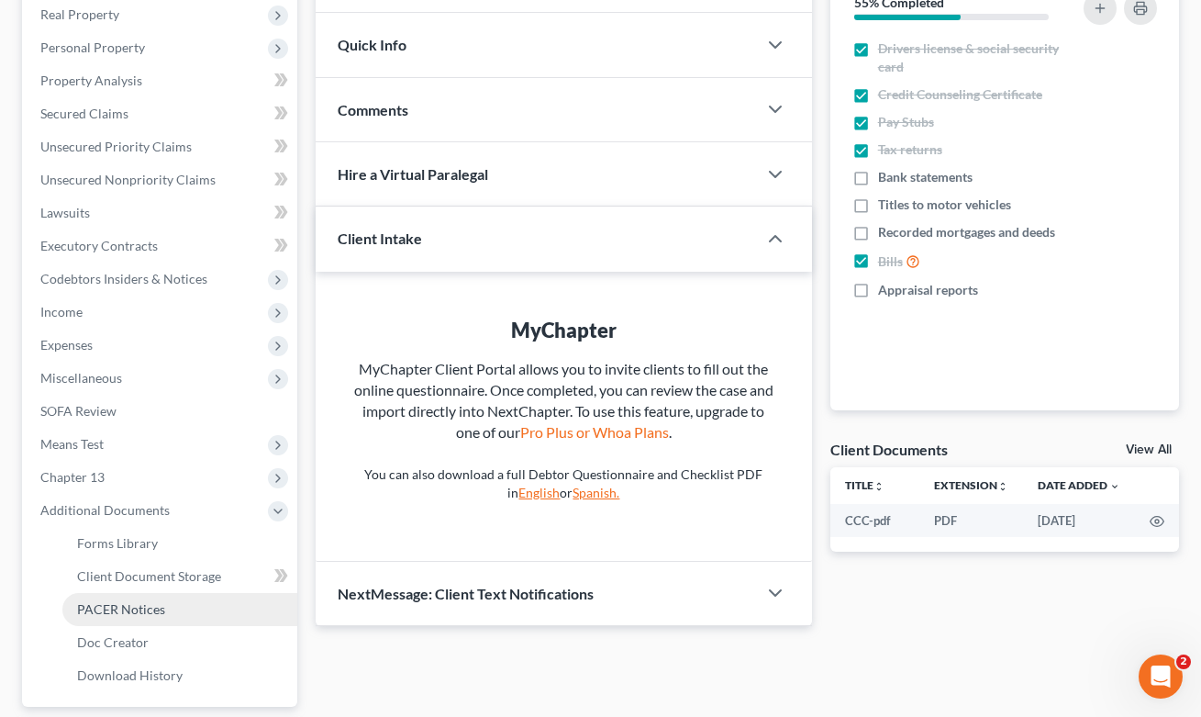
click at [157, 605] on span "PACER Notices" at bounding box center [121, 609] width 88 height 16
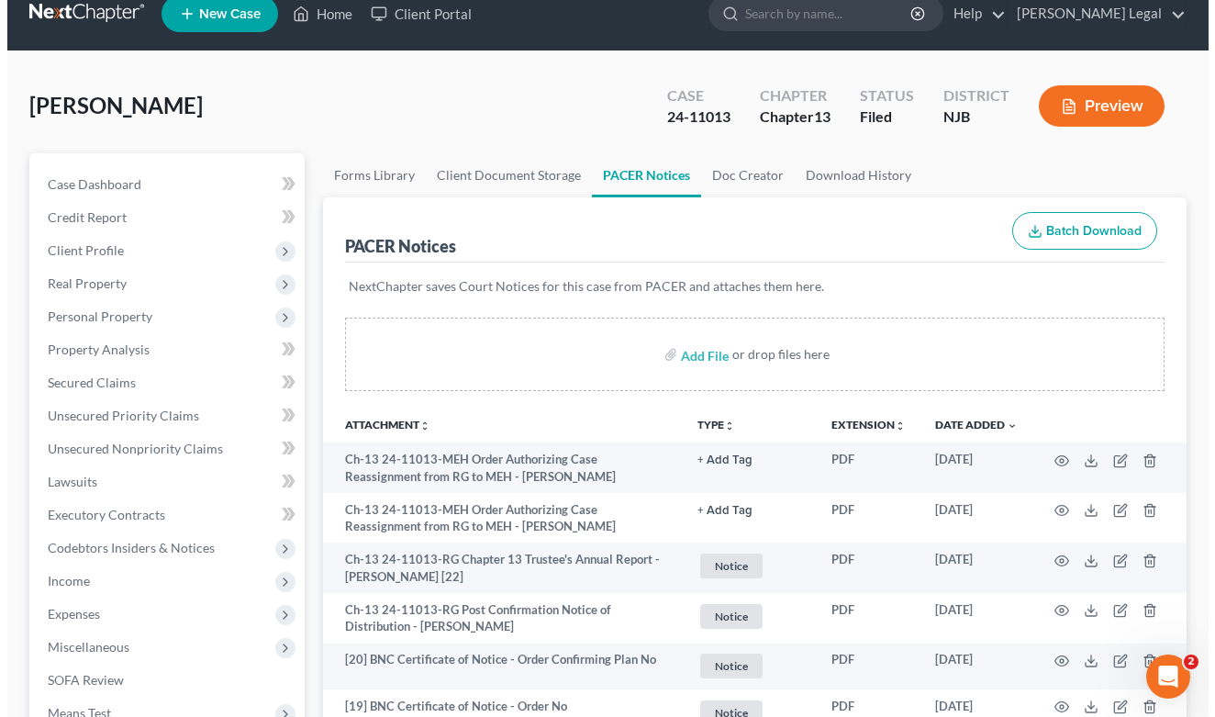
scroll to position [195, 0]
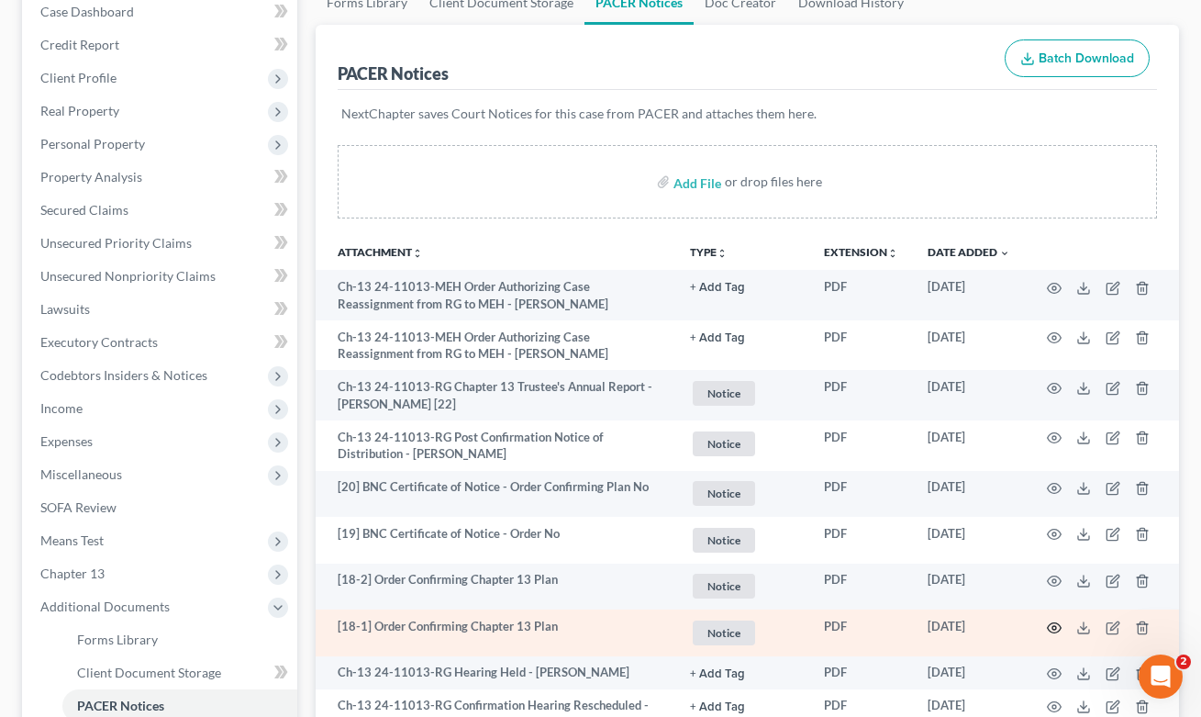
click at [1050, 628] on icon "button" at bounding box center [1054, 627] width 15 height 15
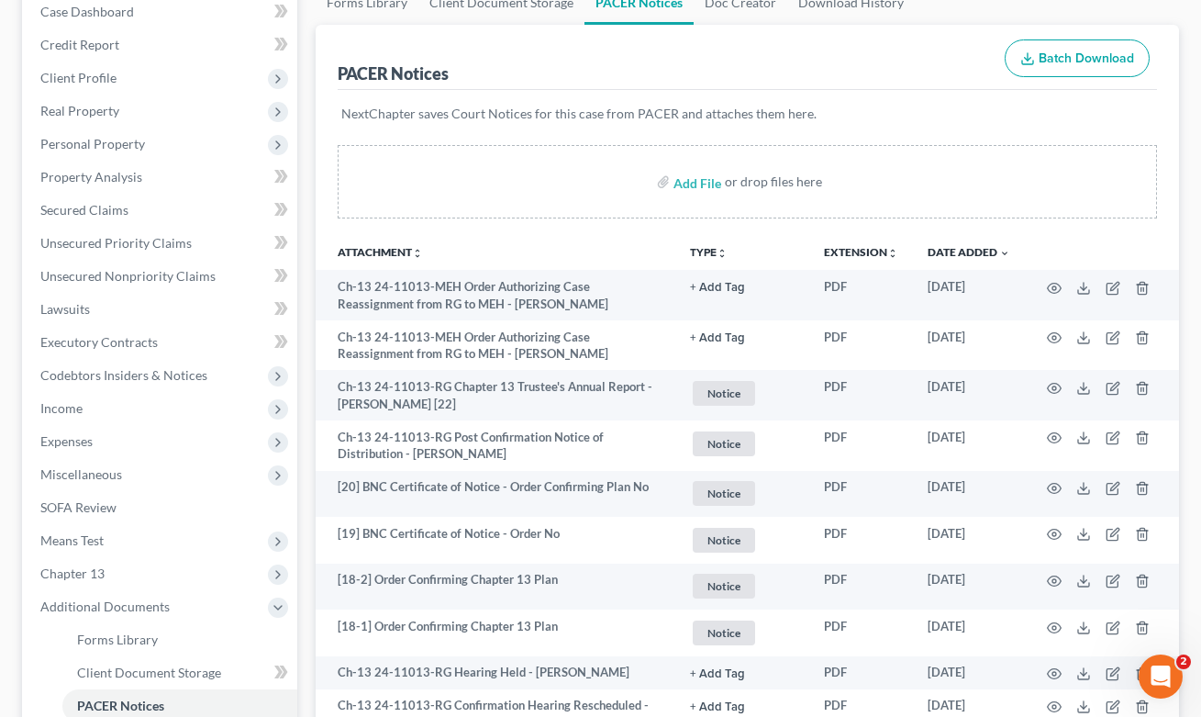
scroll to position [0, 0]
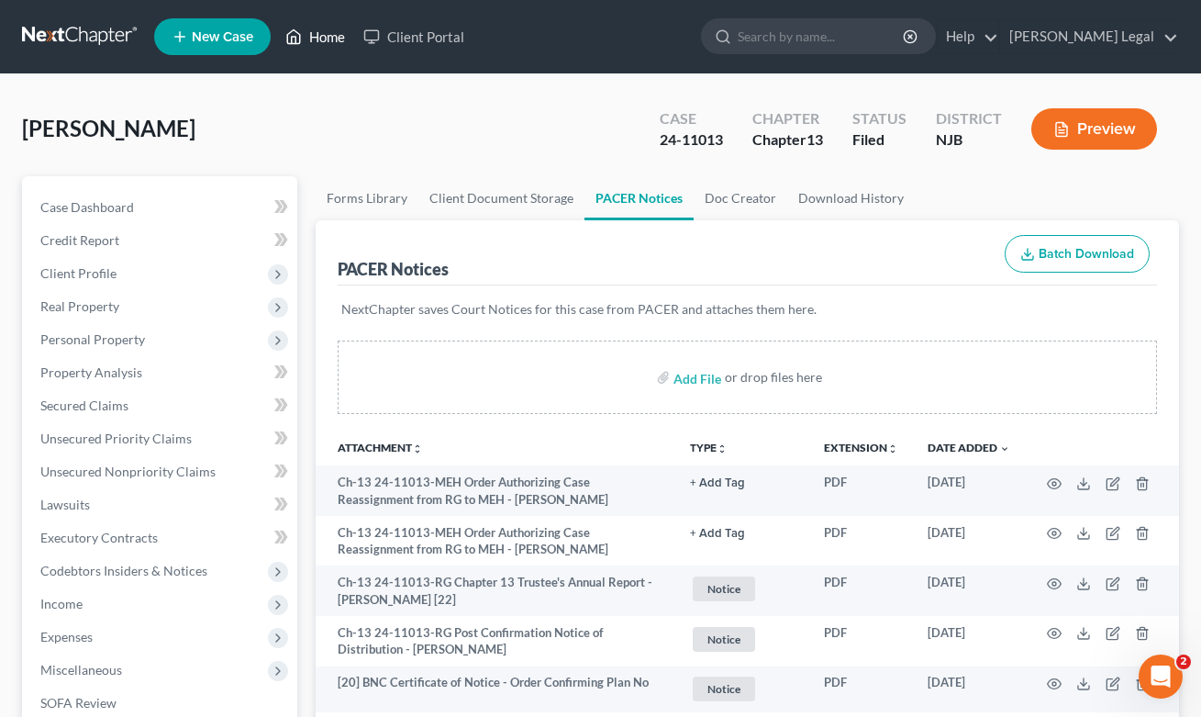
click at [317, 38] on link "Home" at bounding box center [315, 36] width 78 height 33
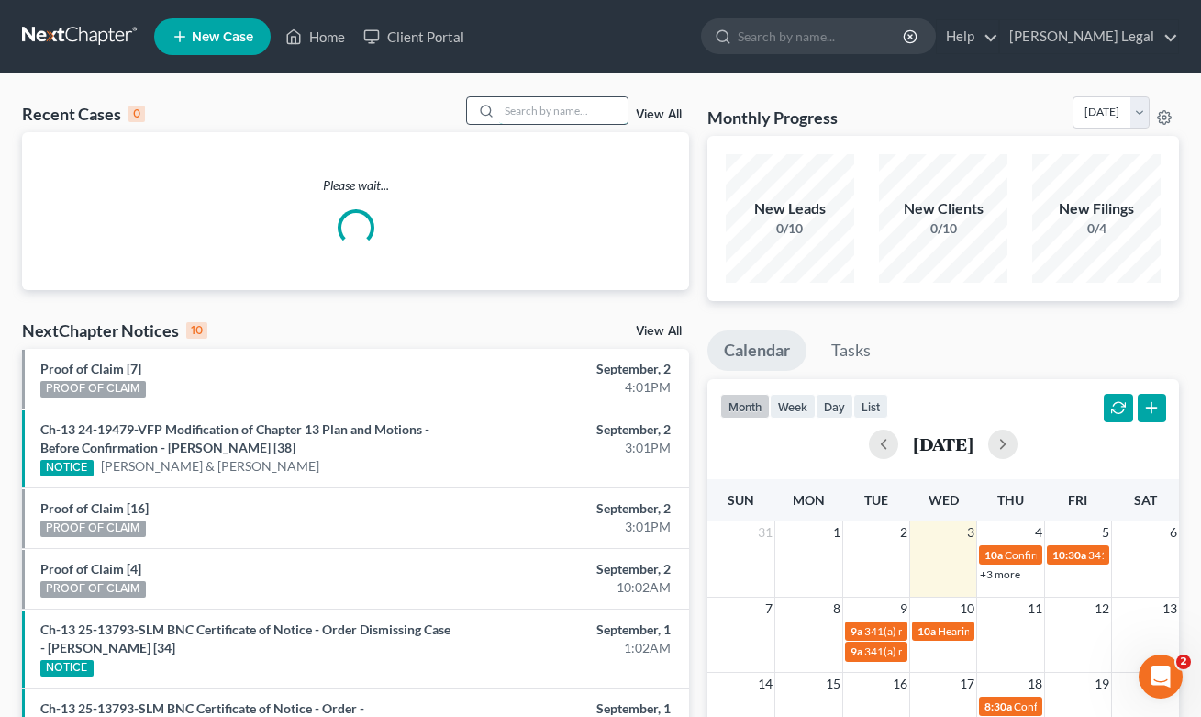
click at [543, 115] on input "search" at bounding box center [563, 110] width 128 height 27
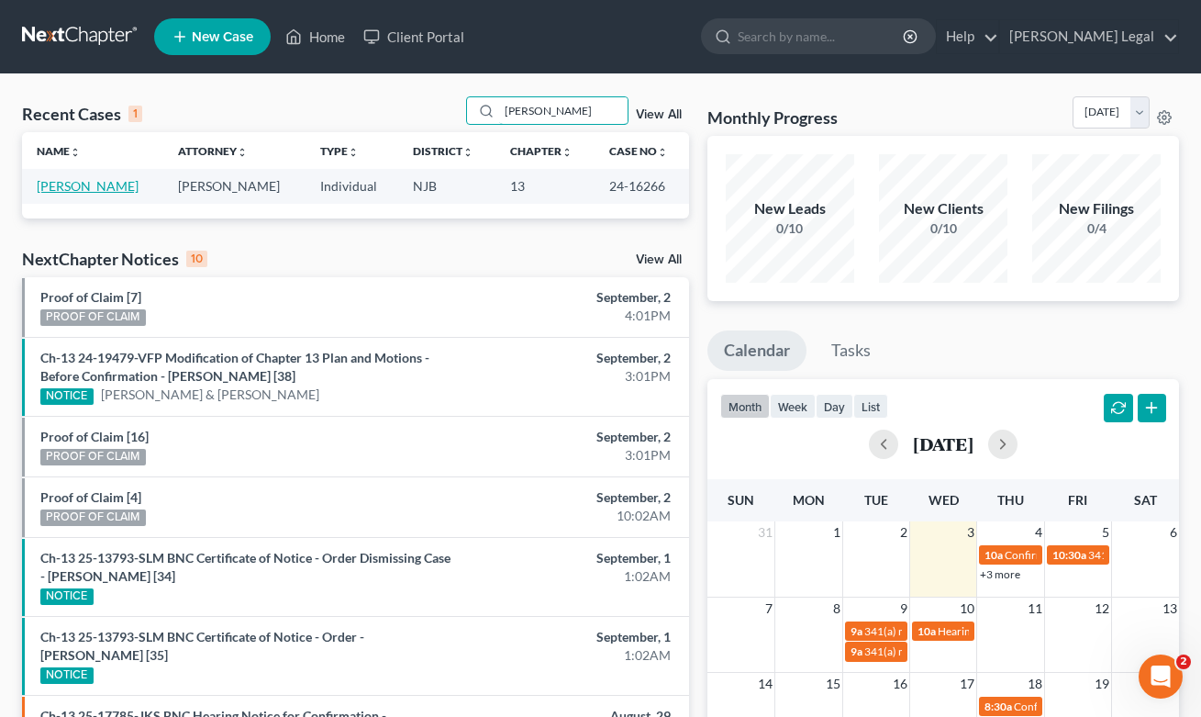
type input "[PERSON_NAME]"
click at [69, 188] on link "[PERSON_NAME]" at bounding box center [88, 186] width 102 height 16
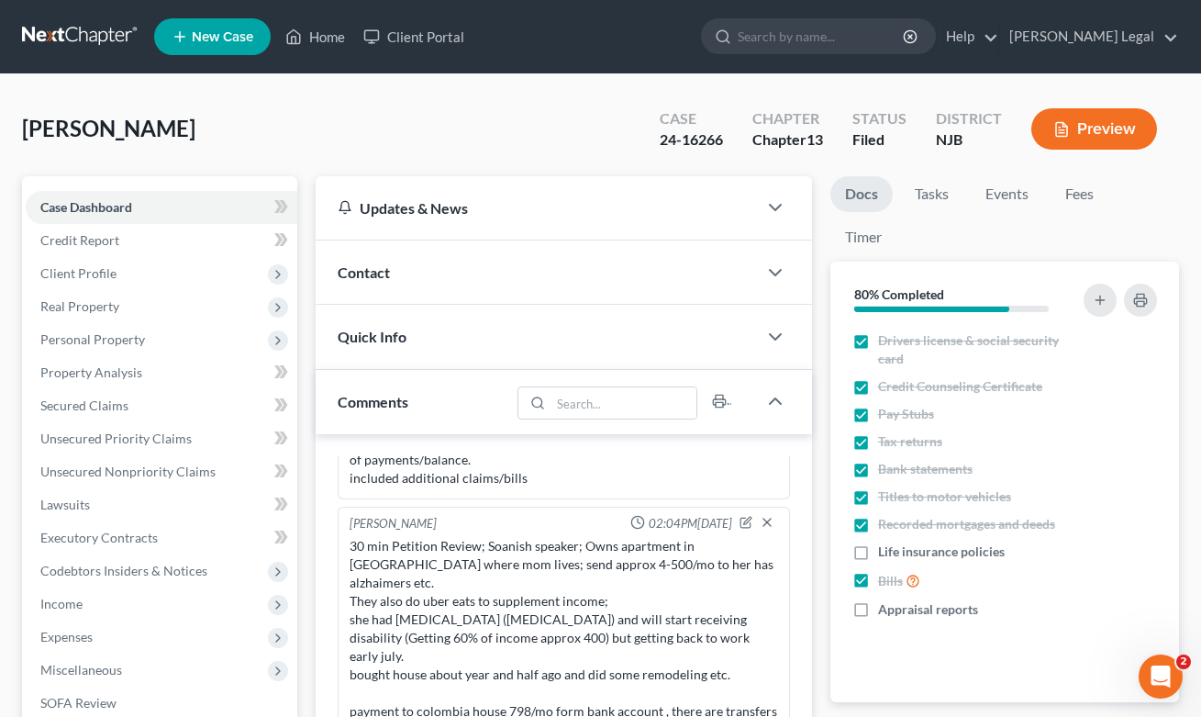
scroll to position [452, 0]
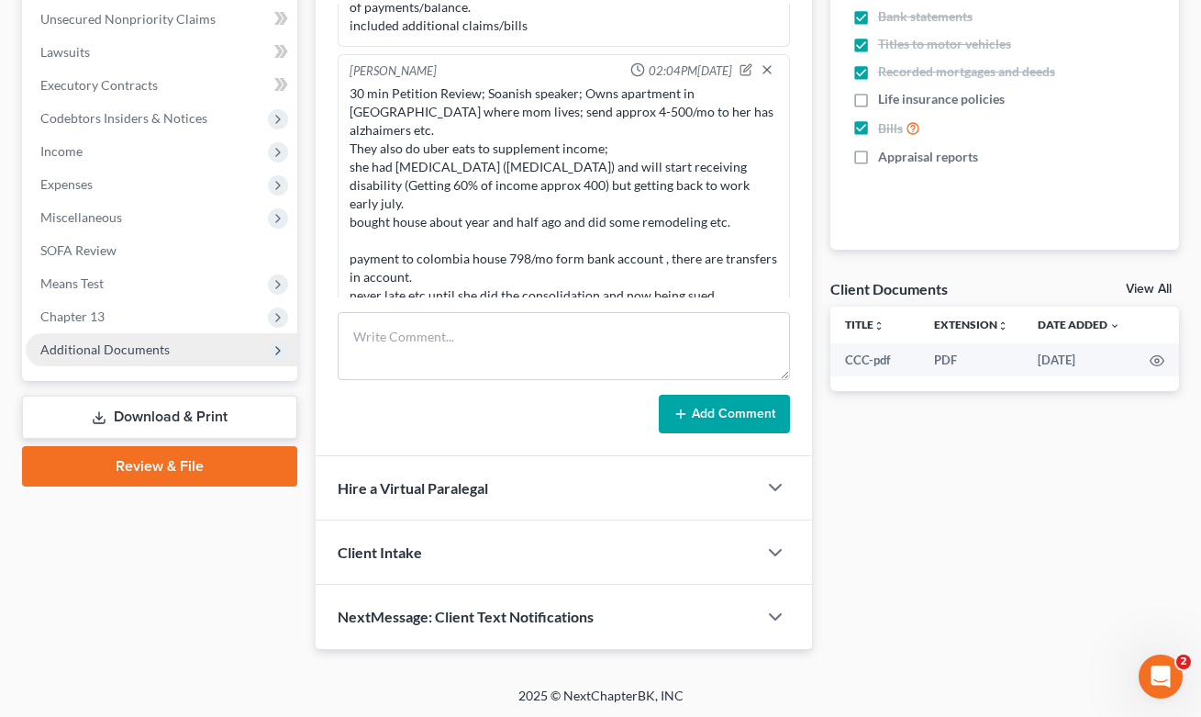
click at [122, 352] on span "Additional Documents" at bounding box center [104, 349] width 129 height 16
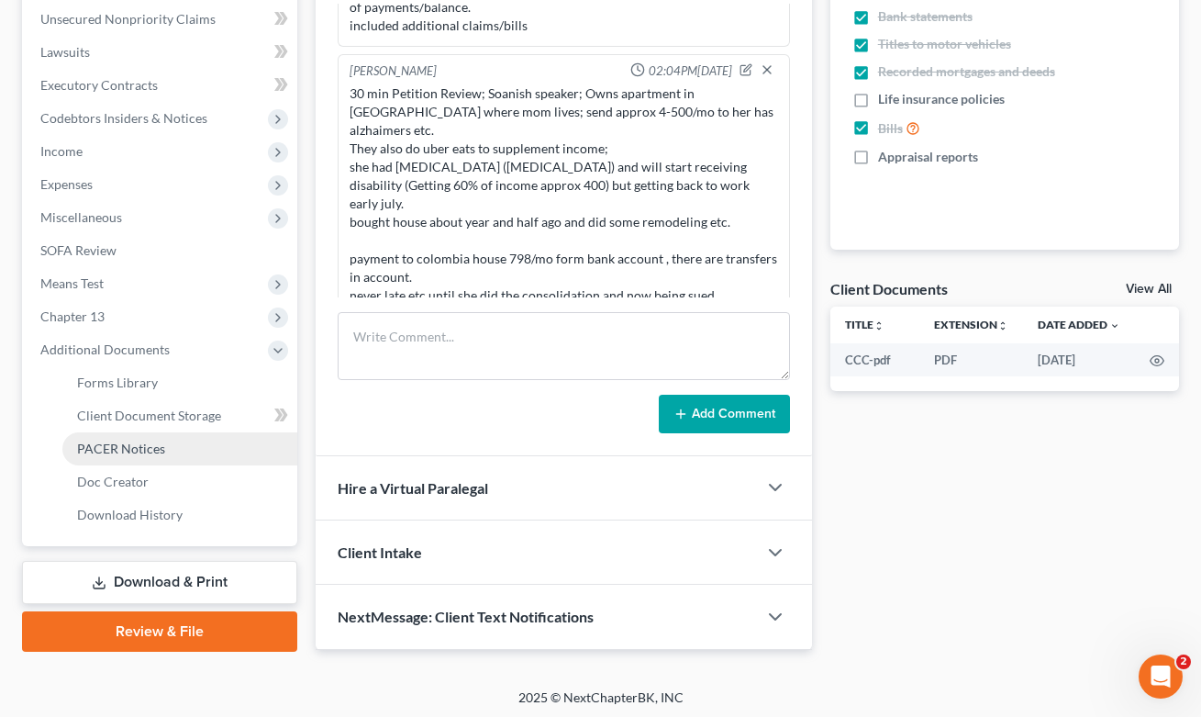
click at [157, 438] on link "PACER Notices" at bounding box center [179, 448] width 235 height 33
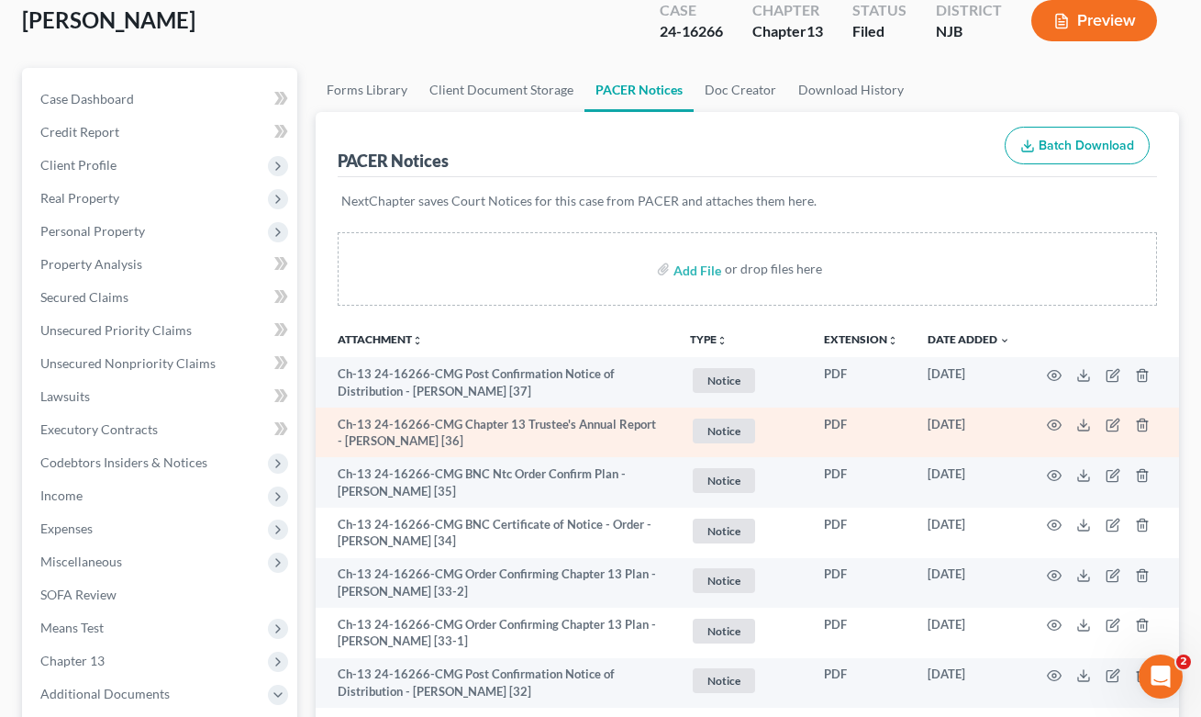
scroll to position [470, 0]
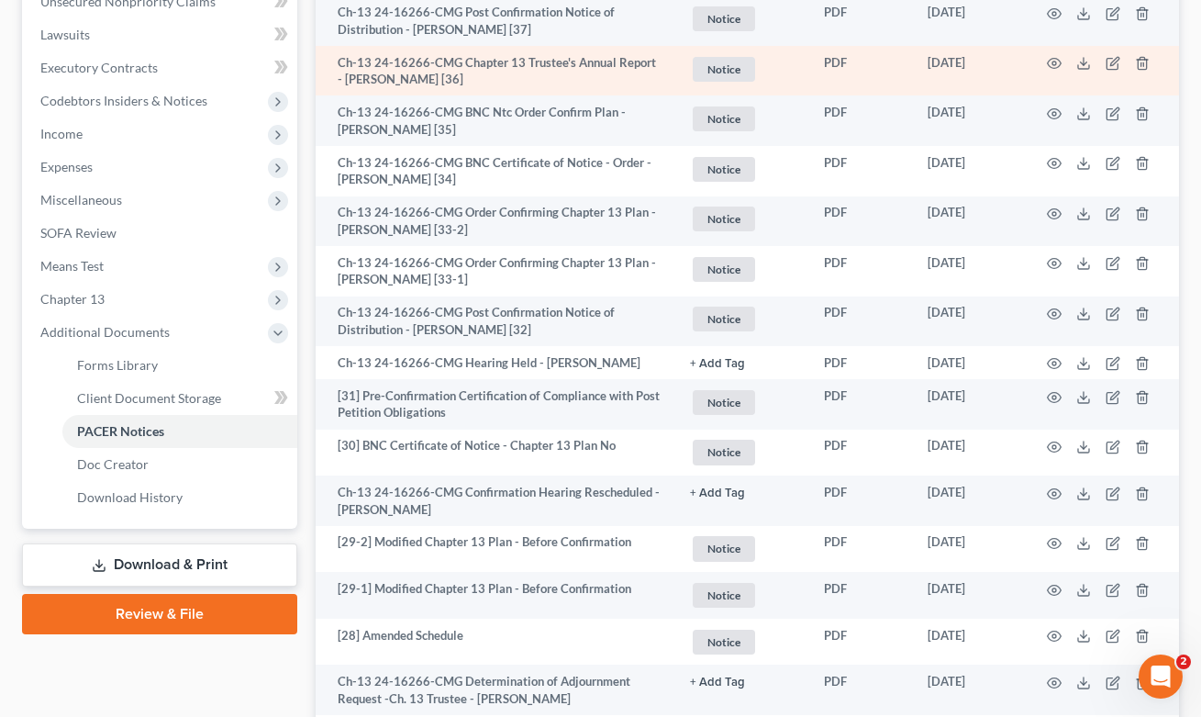
click at [489, 61] on td "Ch-13 24-16266-CMG Chapter 13 Trustee's Annual Report - [PERSON_NAME] [36]" at bounding box center [496, 71] width 360 height 50
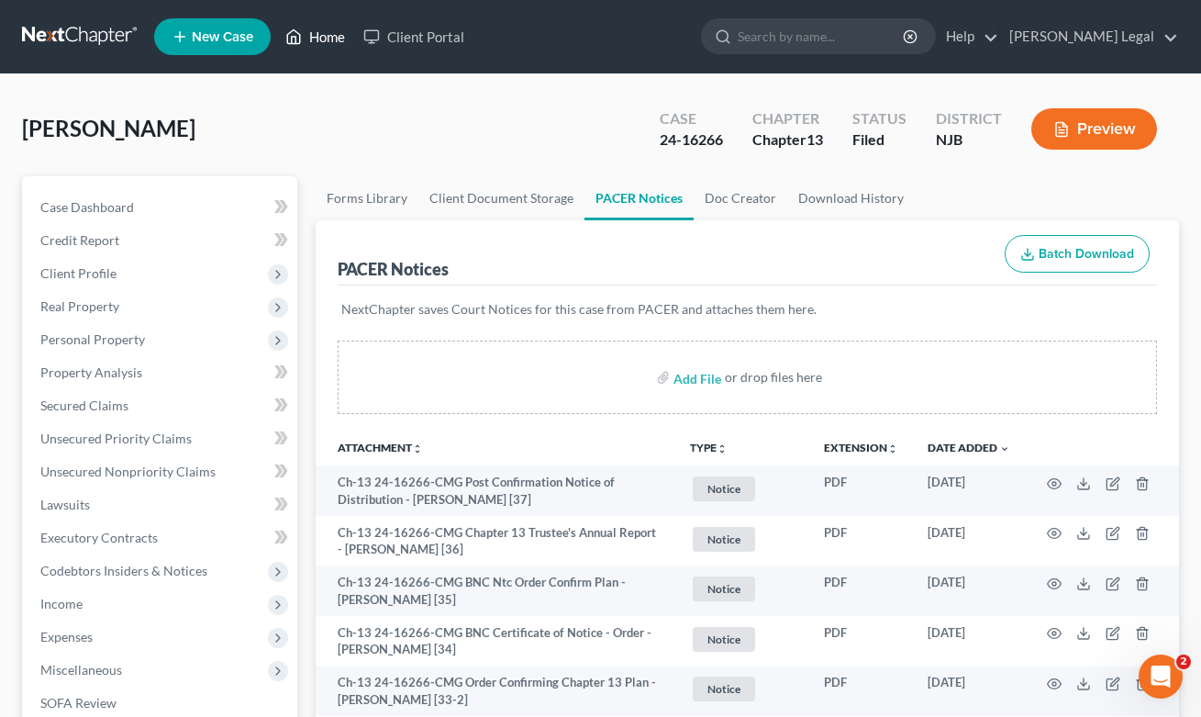
click at [329, 33] on link "Home" at bounding box center [315, 36] width 78 height 33
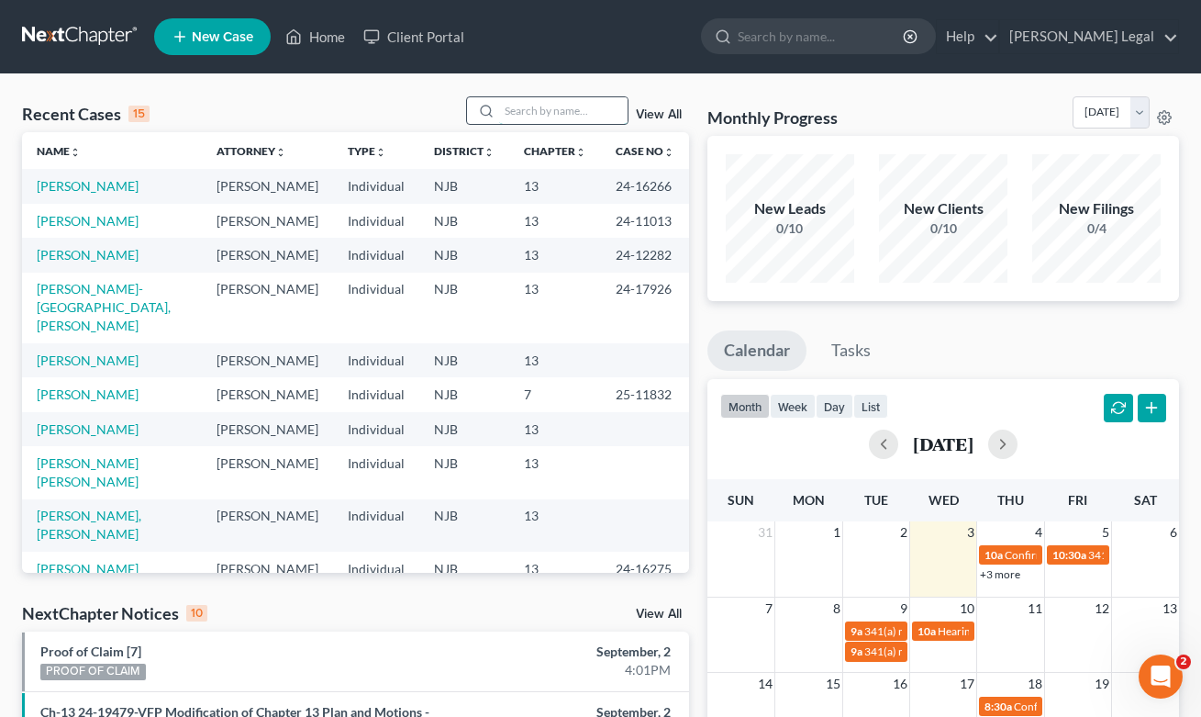
click at [526, 111] on input "search" at bounding box center [563, 110] width 128 height 27
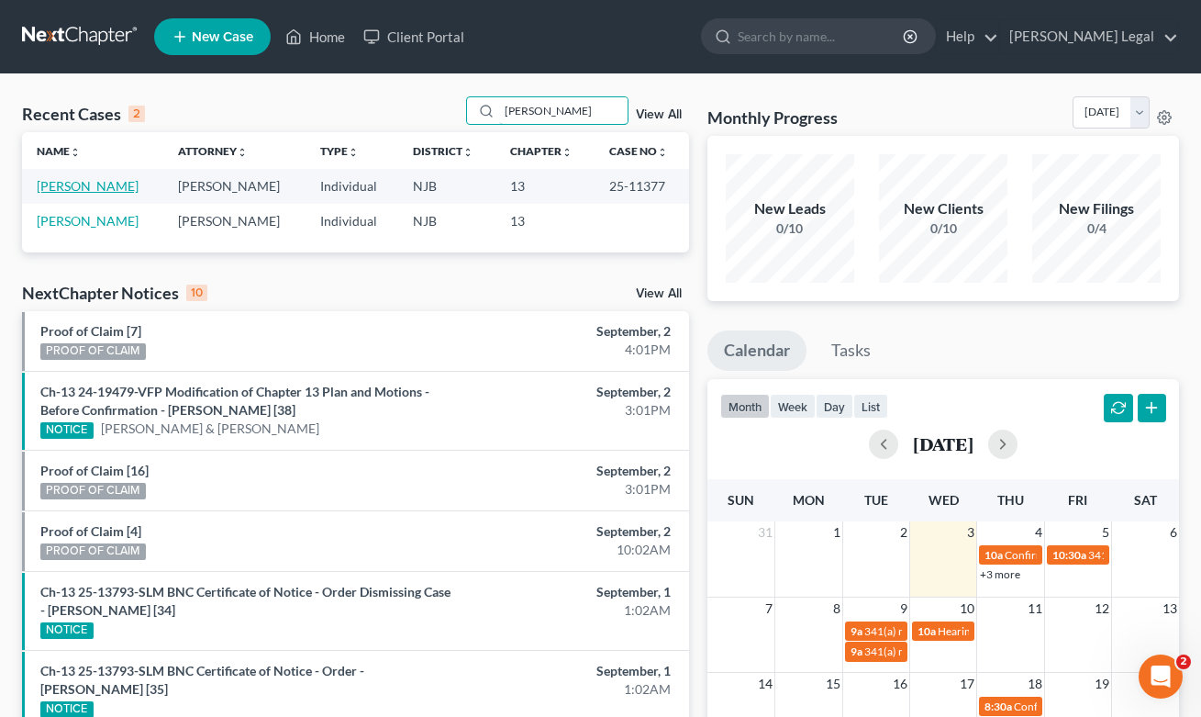
type input "[PERSON_NAME]"
click at [81, 194] on link "[PERSON_NAME]" at bounding box center [88, 186] width 102 height 16
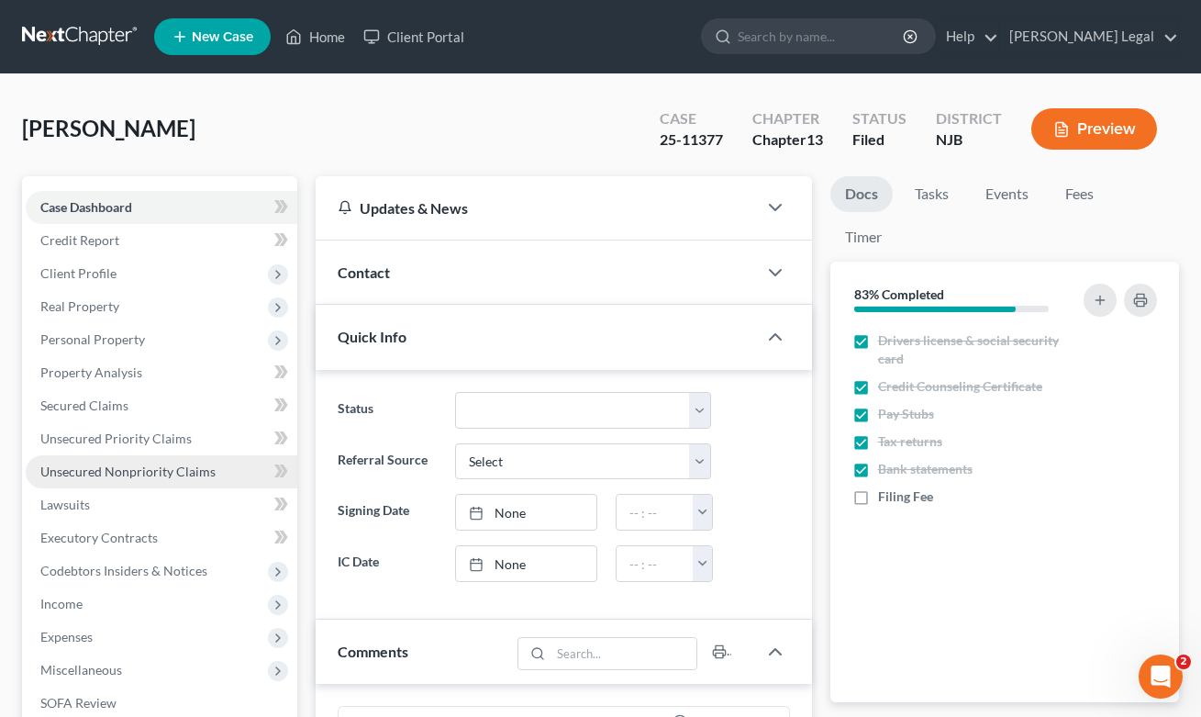
scroll to position [553, 0]
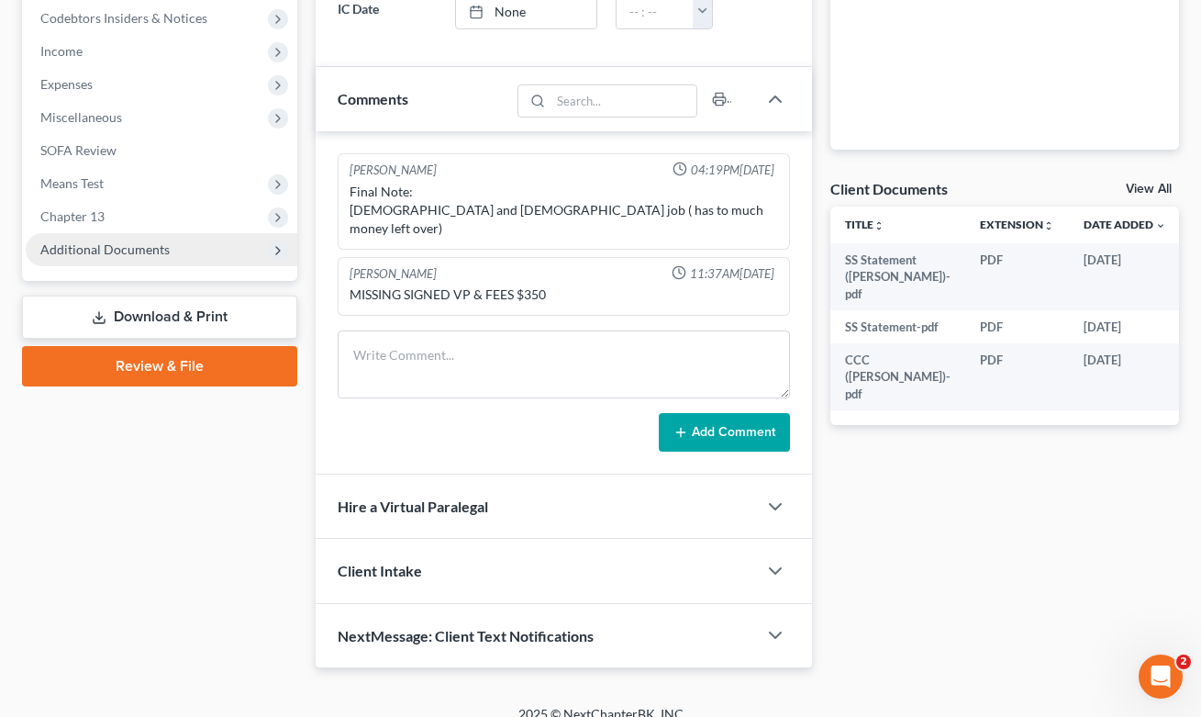
click at [126, 260] on span "Additional Documents" at bounding box center [162, 249] width 272 height 33
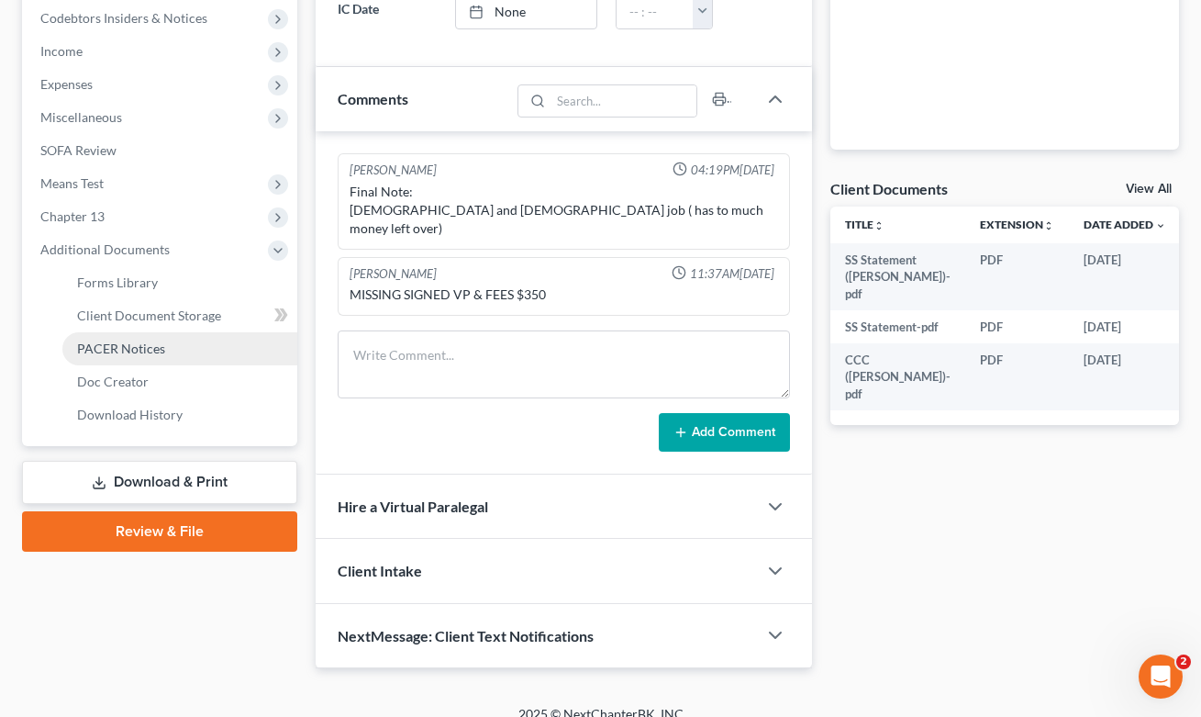
click at [142, 347] on span "PACER Notices" at bounding box center [121, 349] width 88 height 16
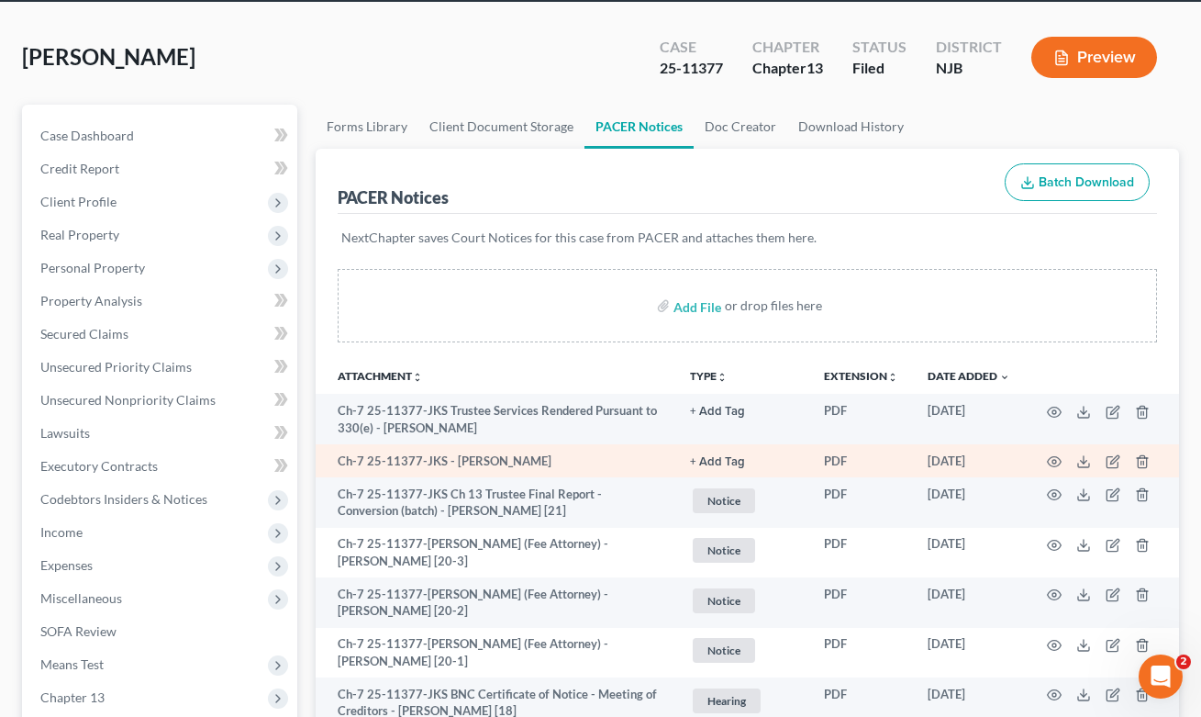
scroll to position [135, 0]
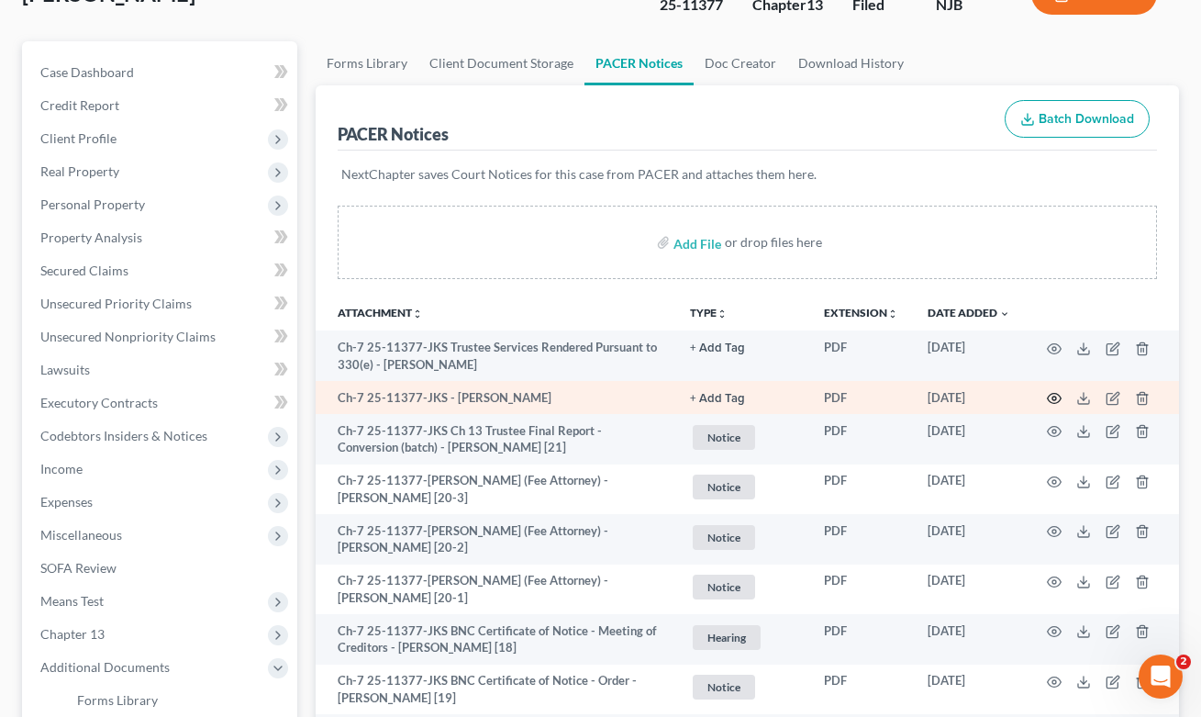
click at [1056, 395] on icon "button" at bounding box center [1054, 398] width 15 height 15
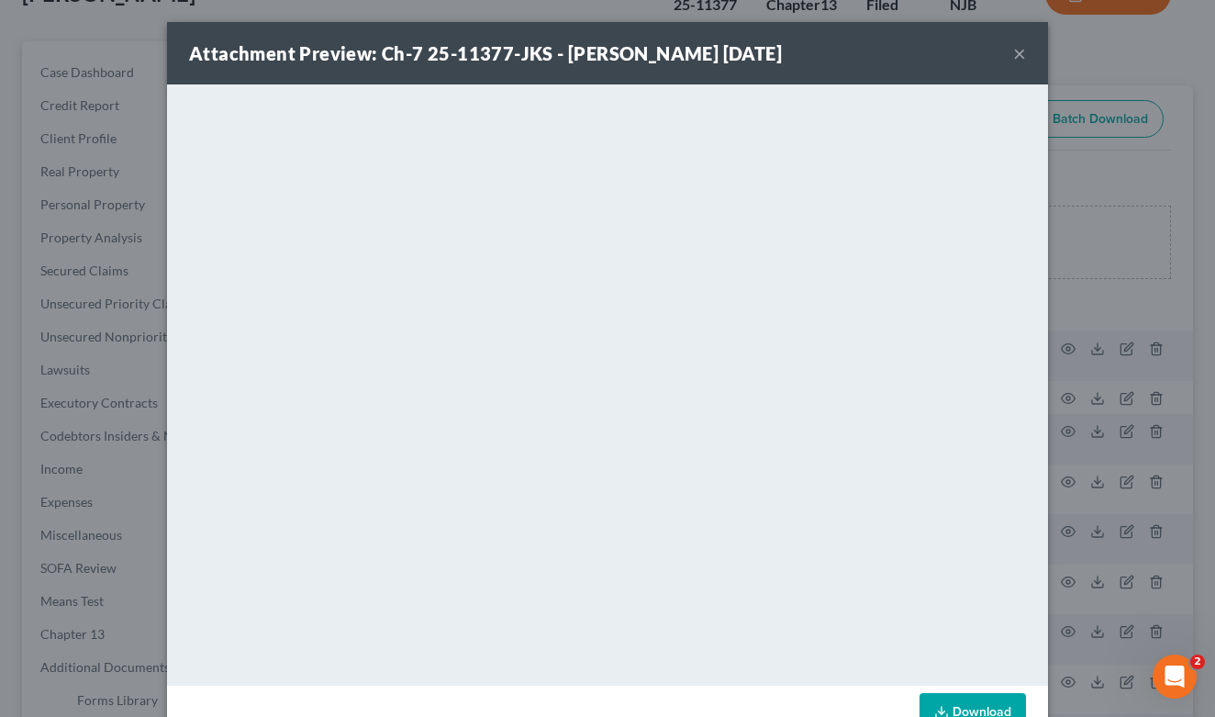
click at [1014, 55] on button "×" at bounding box center [1019, 53] width 13 height 22
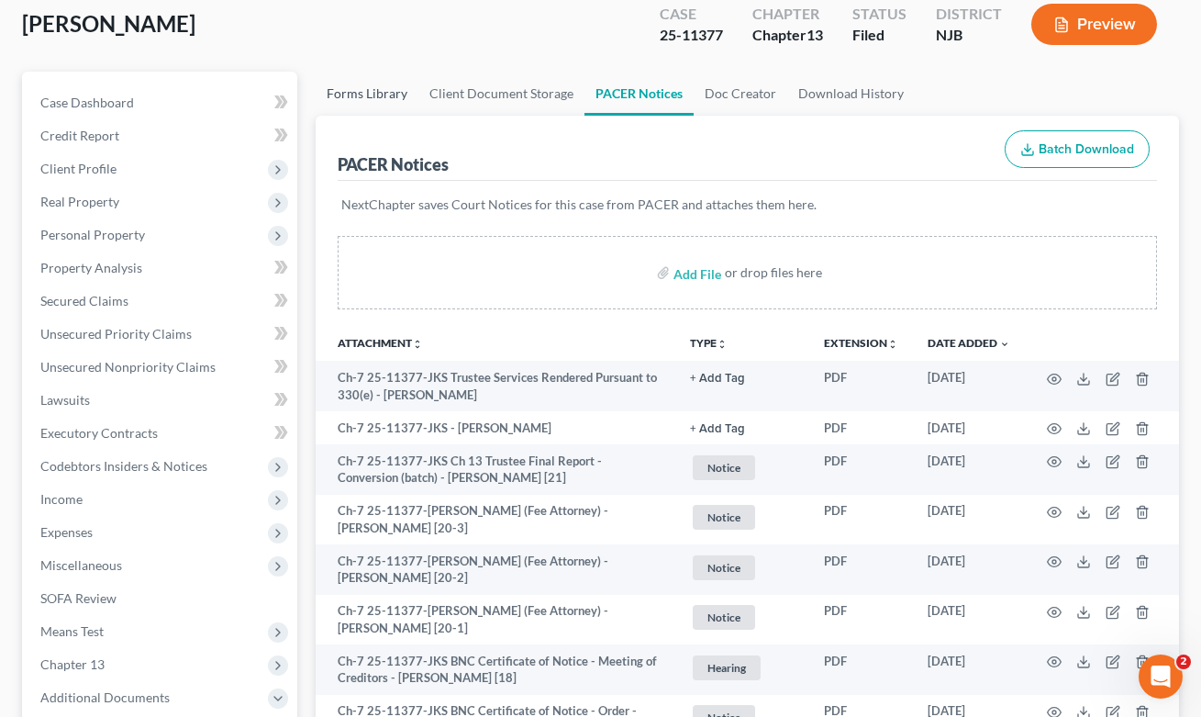
scroll to position [0, 0]
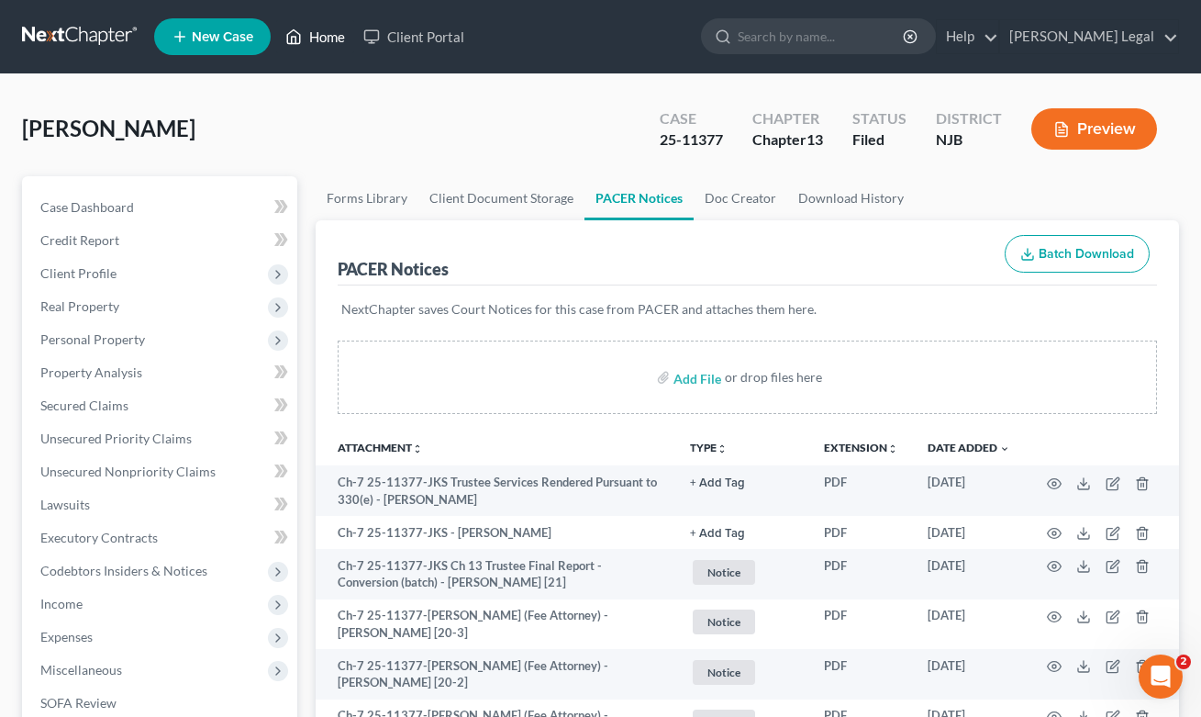
click at [325, 37] on link "Home" at bounding box center [315, 36] width 78 height 33
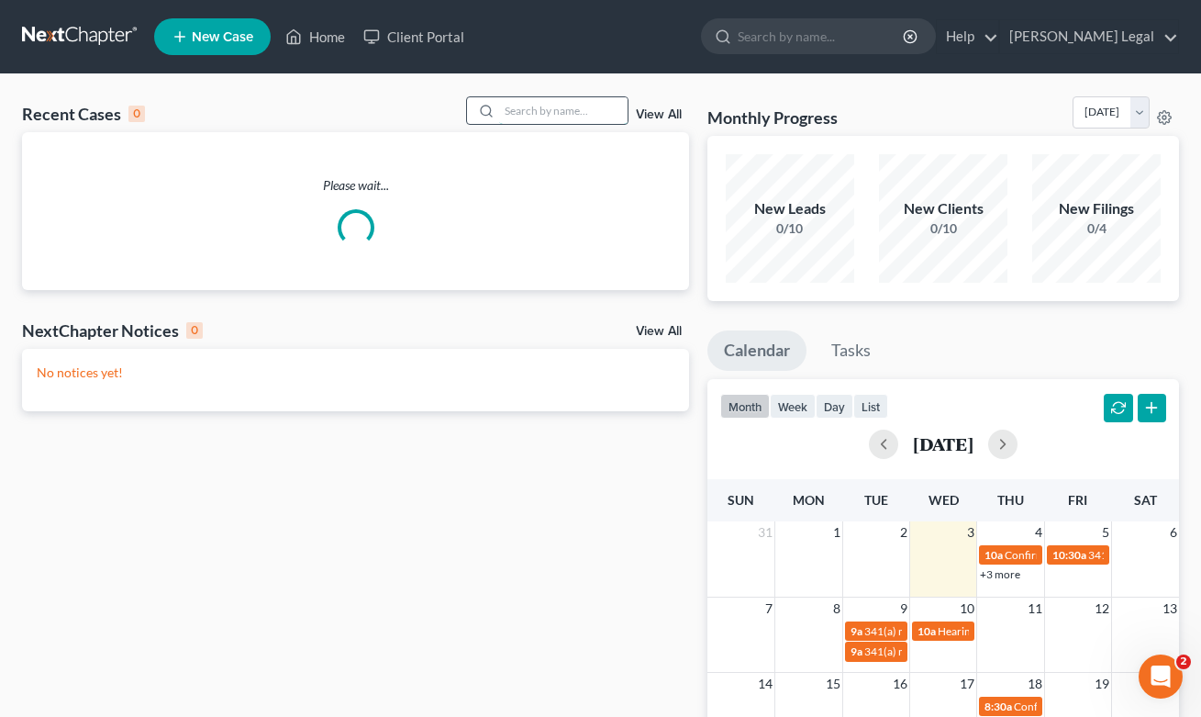
click at [547, 118] on input "search" at bounding box center [563, 110] width 128 height 27
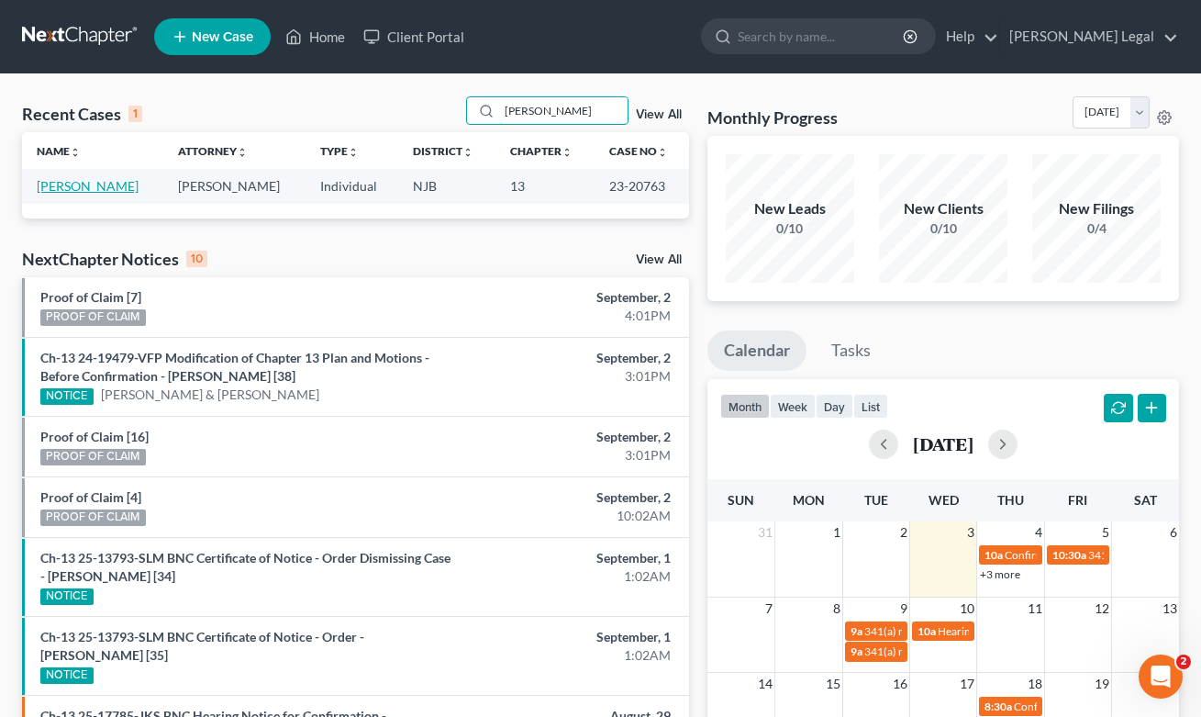
type input "[PERSON_NAME]"
click at [93, 189] on link "[PERSON_NAME]" at bounding box center [88, 186] width 102 height 16
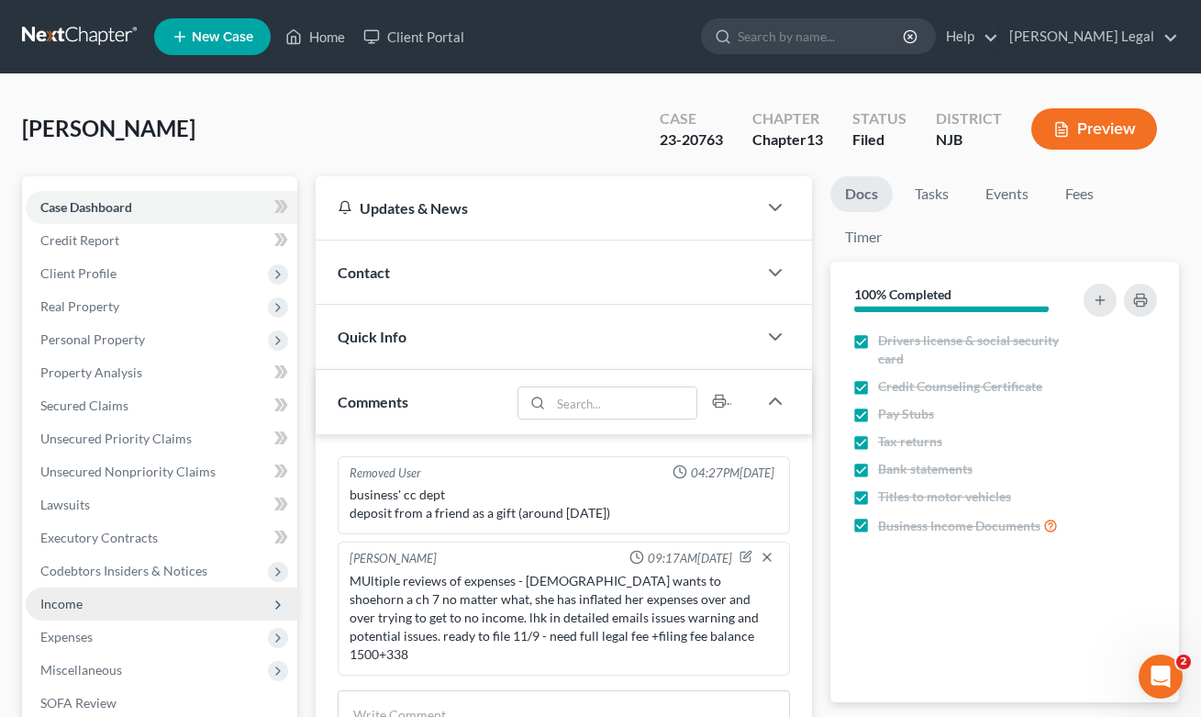
scroll to position [359, 0]
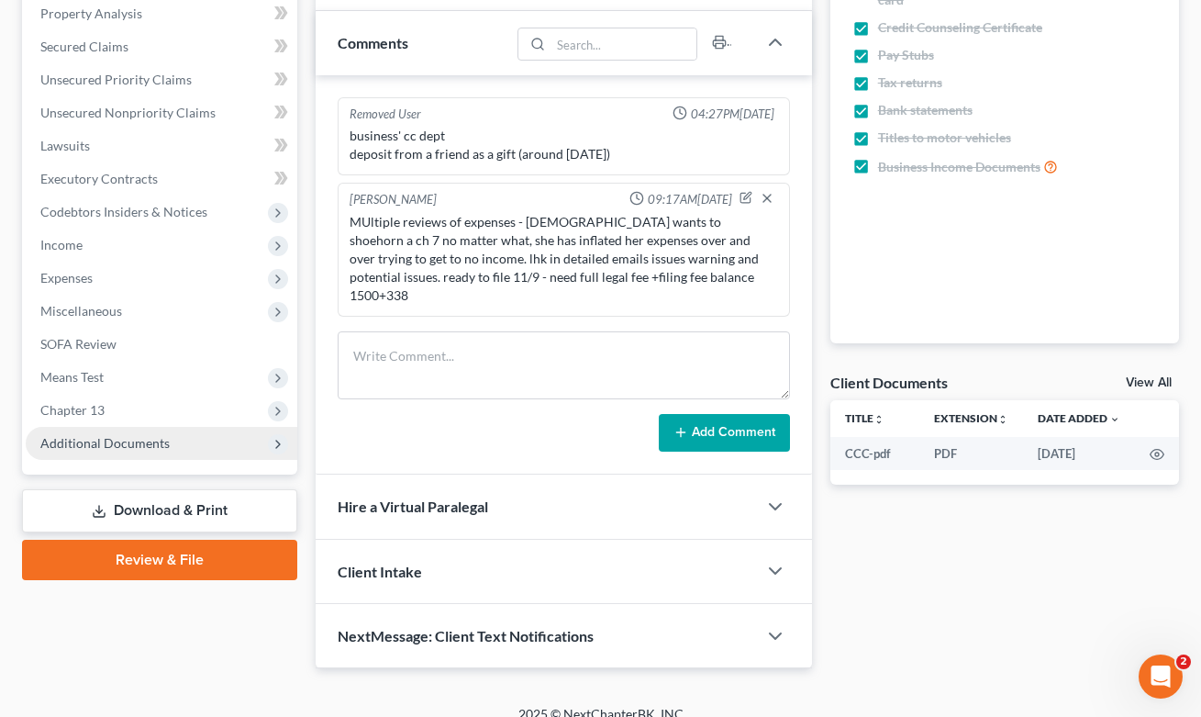
click at [164, 432] on span "Additional Documents" at bounding box center [162, 443] width 272 height 33
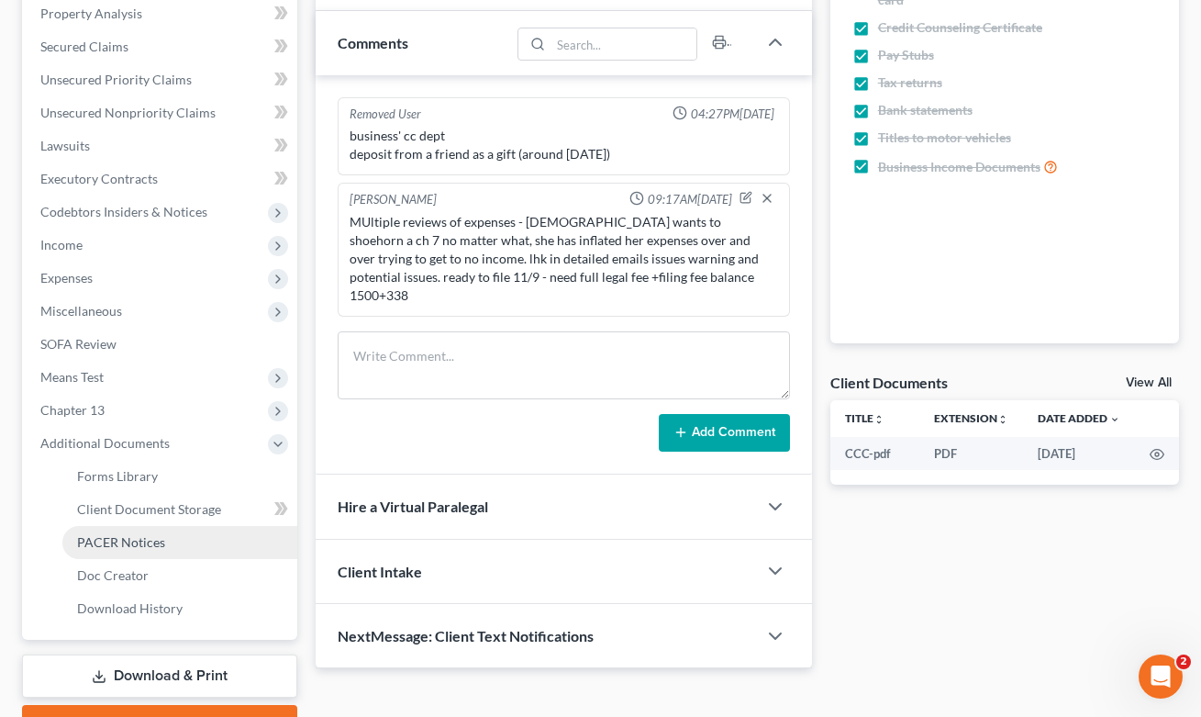
click at [120, 538] on span "PACER Notices" at bounding box center [121, 542] width 88 height 16
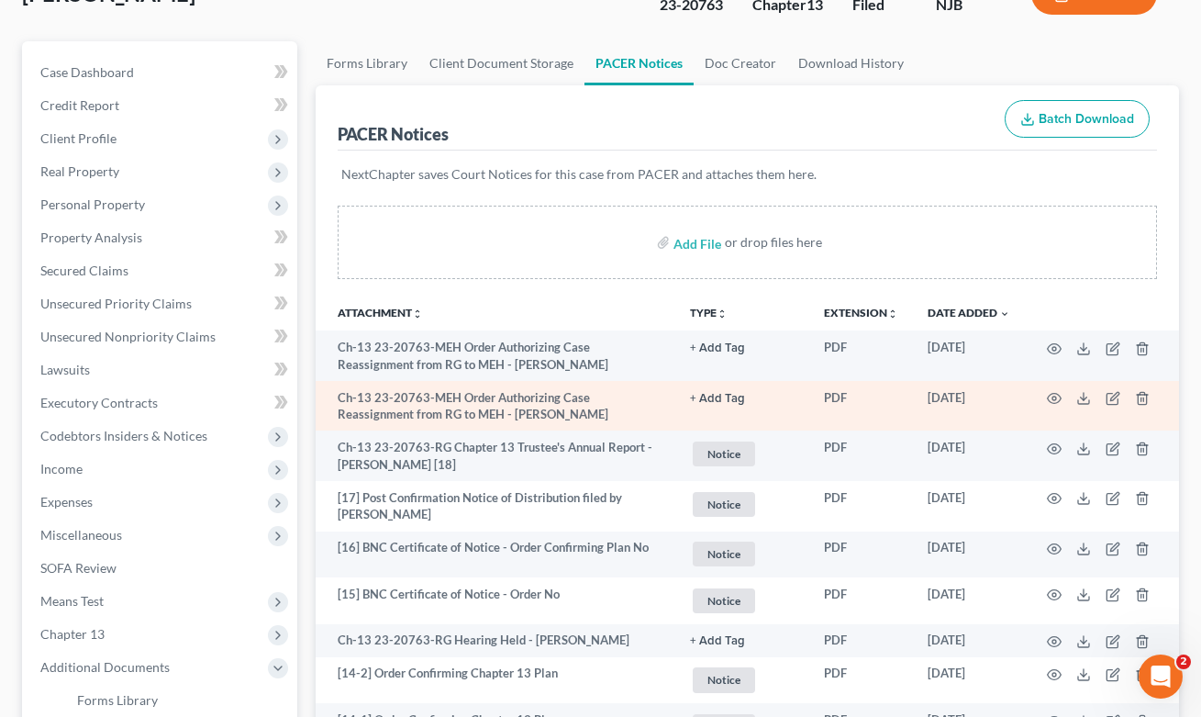
scroll to position [173, 0]
